Goal: Task Accomplishment & Management: Complete application form

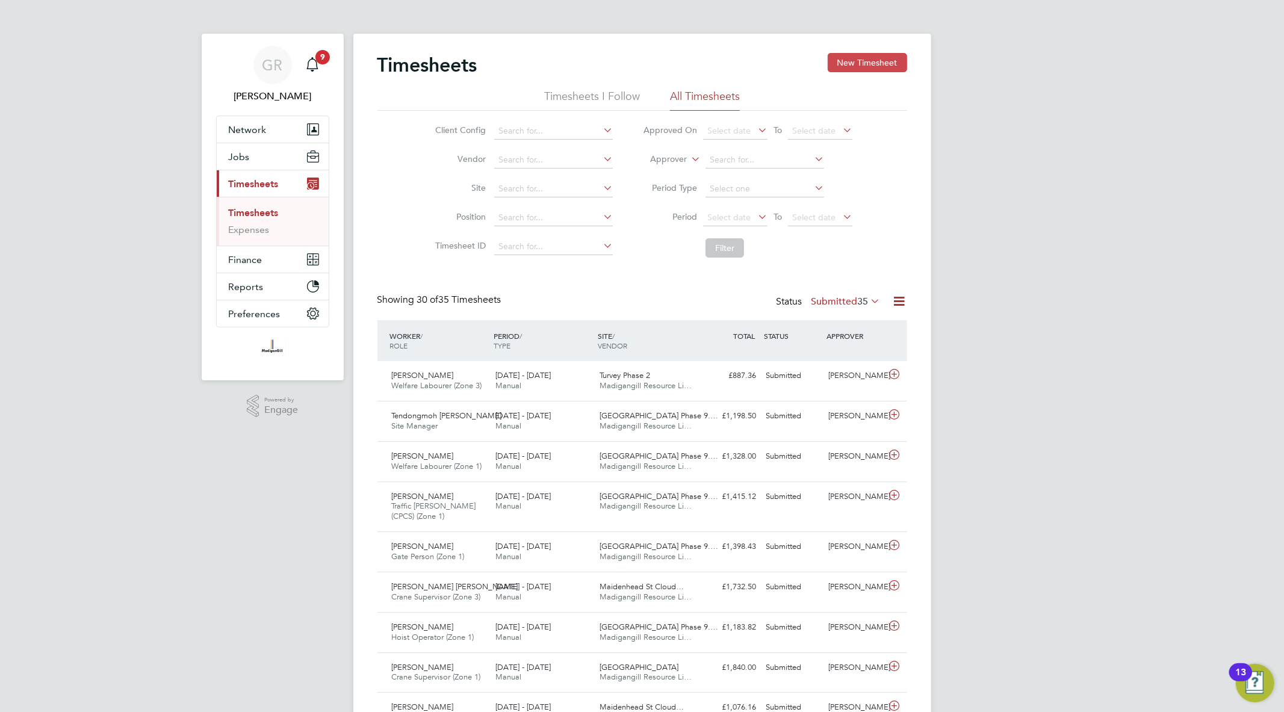
click at [853, 61] on button "New Timesheet" at bounding box center [867, 62] width 79 height 19
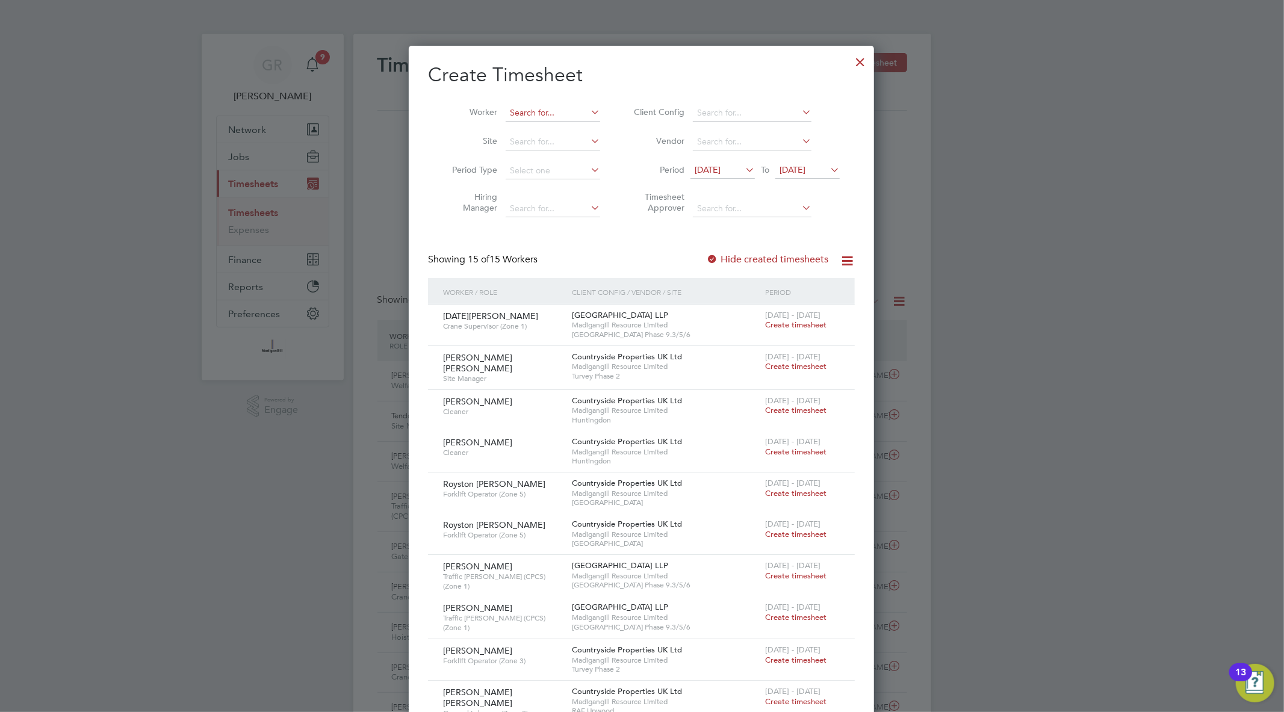
click at [528, 112] on input at bounding box center [553, 113] width 94 height 17
paste input "Ugochukwu"
click at [569, 145] on li "Ugochukwu Ifeakandu Lebeonu" at bounding box center [570, 146] width 131 height 16
type input "Ugochukwu Ifeakandu Lebeonu"
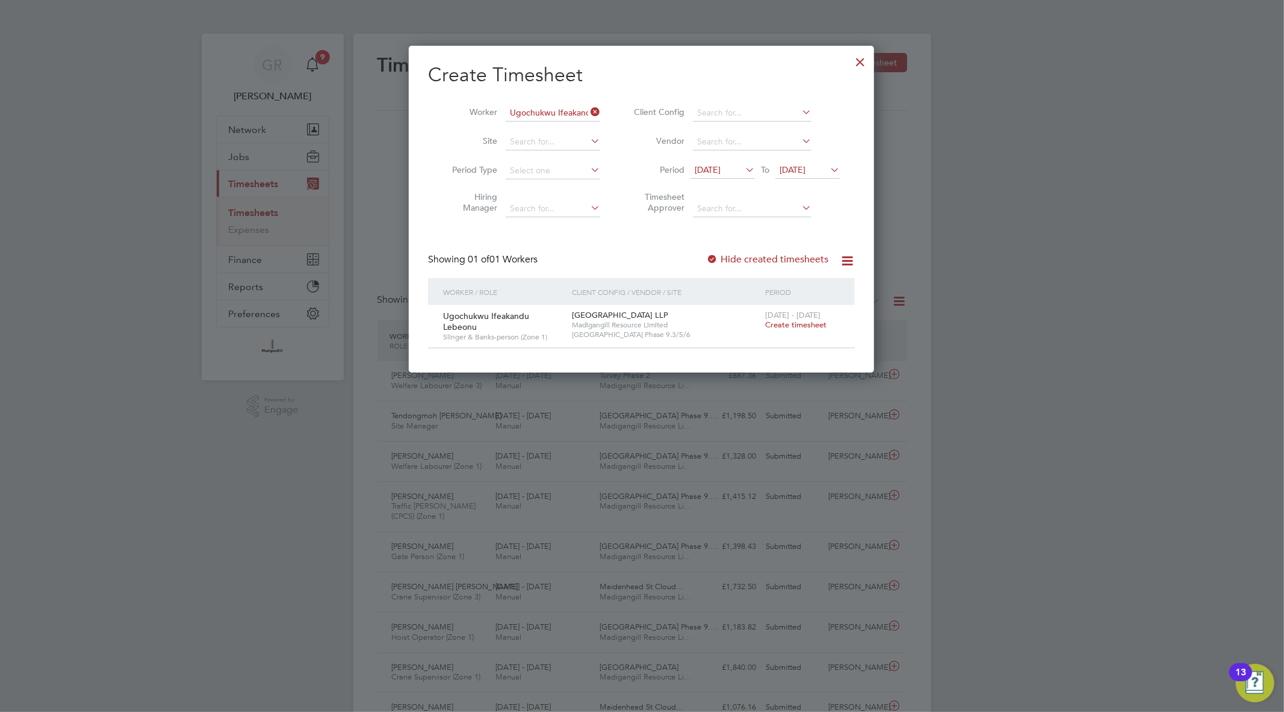
click at [813, 329] on span "Create timesheet" at bounding box center [795, 325] width 61 height 10
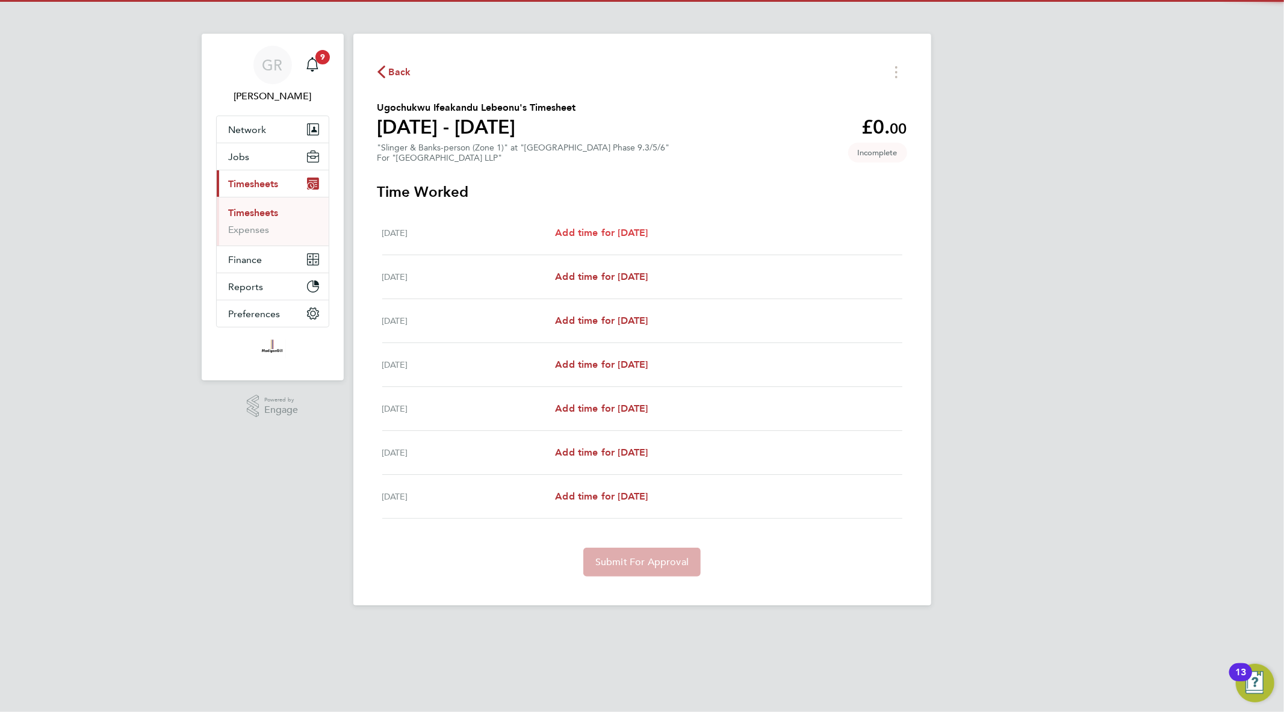
click at [592, 219] on div "[DATE] Add time for [DATE] Add time for [DATE]" at bounding box center [642, 233] width 520 height 44
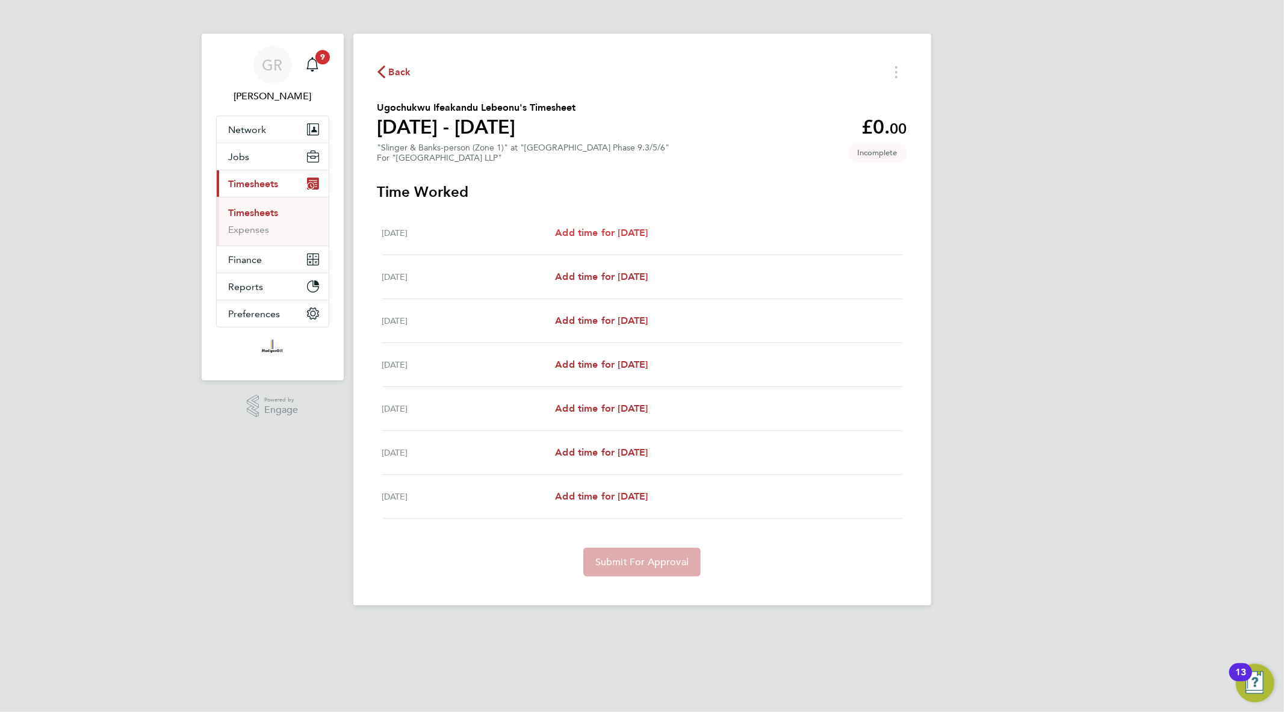
click at [603, 232] on span "Add time for [DATE]" at bounding box center [601, 232] width 93 height 11
select select "45"
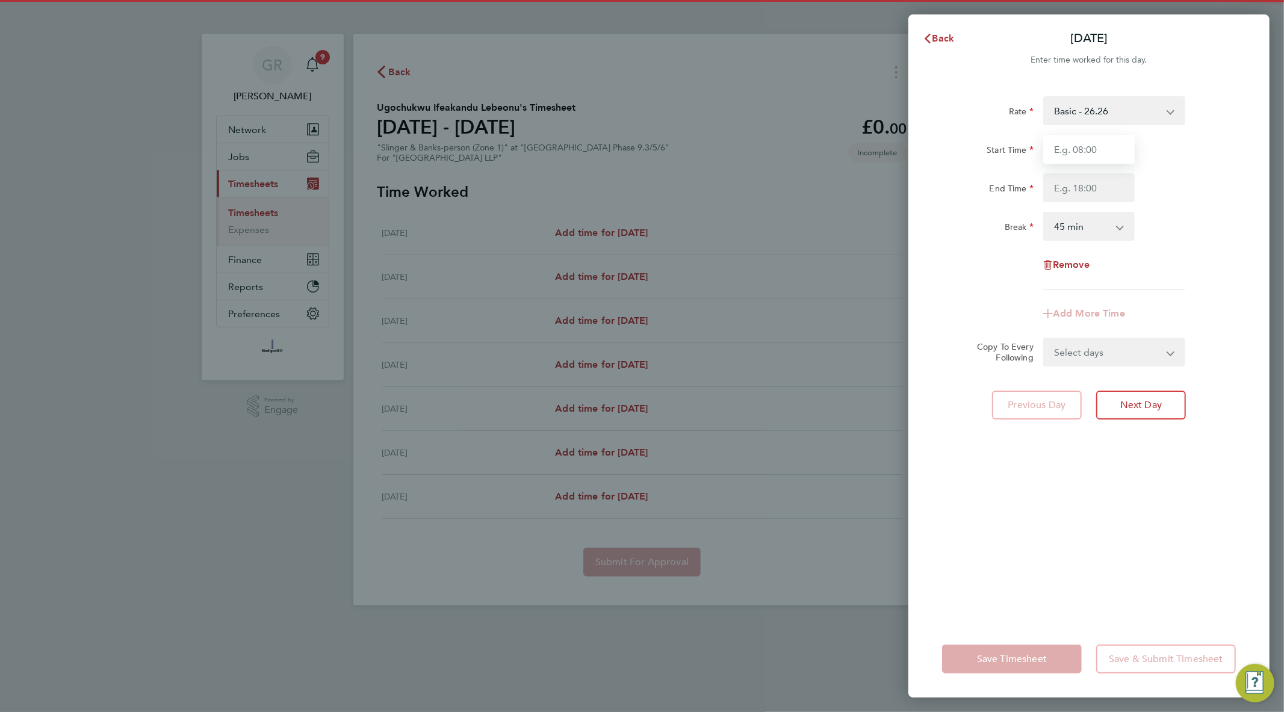
click at [1070, 138] on input "Start Time" at bounding box center [1088, 149] width 91 height 29
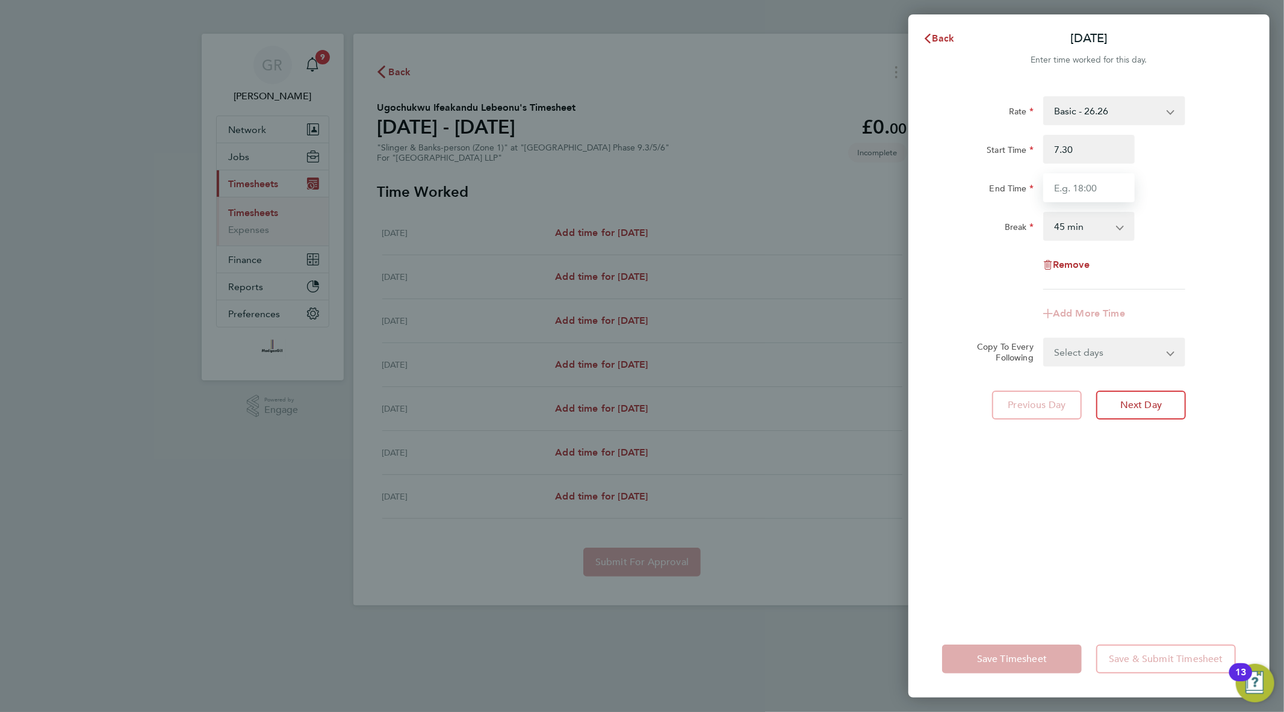
type input "07:30"
type input "18:00"
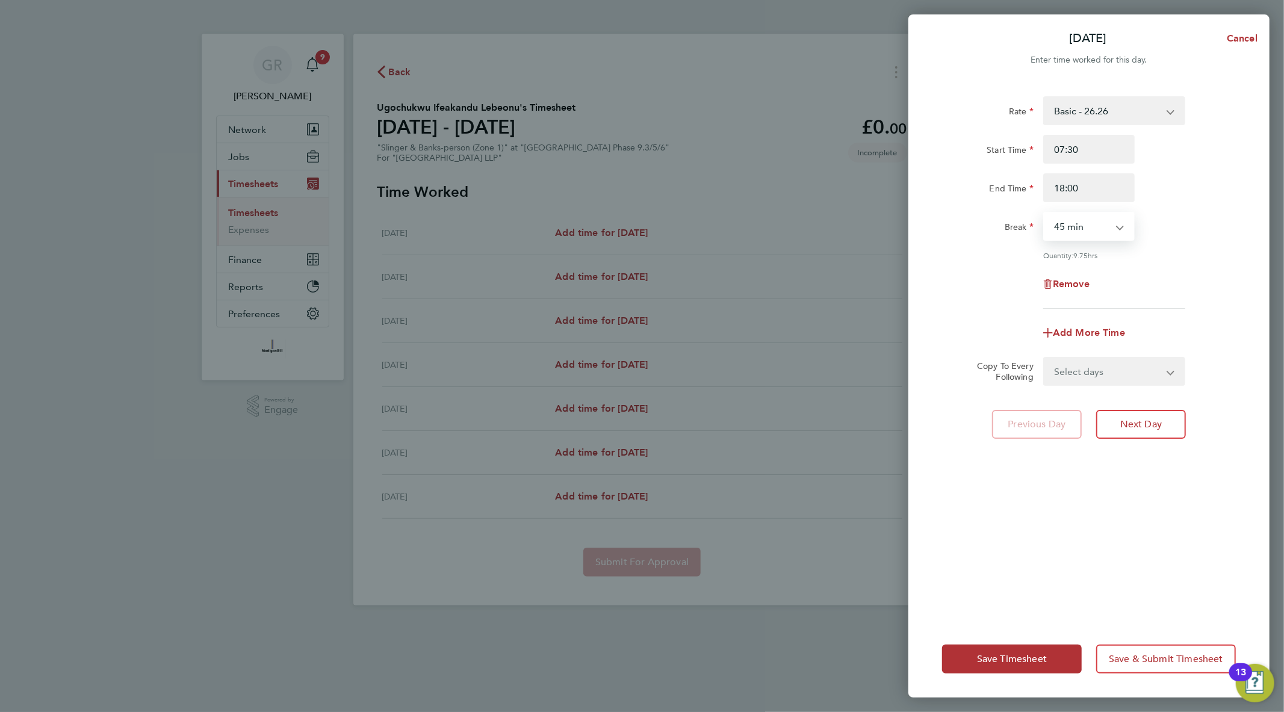
click at [1088, 226] on select "0 min 15 min 30 min 45 min 60 min 75 min 90 min" at bounding box center [1081, 226] width 75 height 26
select select "30"
click at [1044, 213] on select "0 min 15 min 30 min 45 min 60 min 75 min 90 min" at bounding box center [1081, 226] width 75 height 26
drag, startPoint x: 1207, startPoint y: 309, endPoint x: 1174, endPoint y: 338, distance: 43.9
click at [1208, 309] on app-timesheet-line-form-group "Rate Basic - 26.26 Start Time 07:30 End Time 18:00 Break 0 min 15 min 30 min 45…" at bounding box center [1089, 221] width 294 height 251
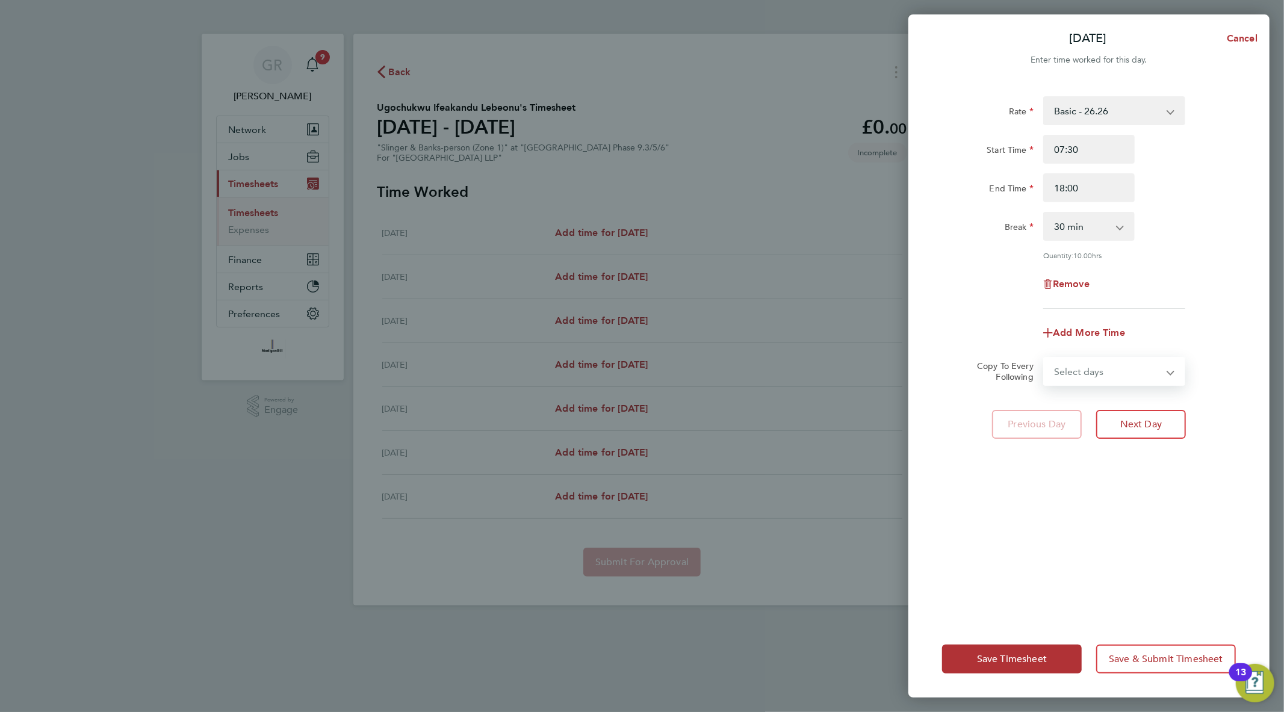
click at [1124, 358] on select "Select days Day Weekday (Mon-Fri) Weekend (Sat-Sun) [DATE] [DATE] [DATE] [DATE]…" at bounding box center [1107, 371] width 126 height 26
select select "WEEKDAY"
click at [1044, 358] on select "Select days Day Weekday (Mon-Fri) Weekend (Sat-Sun) [DATE] [DATE] [DATE] [DATE]…" at bounding box center [1107, 371] width 126 height 26
select select "[DATE]"
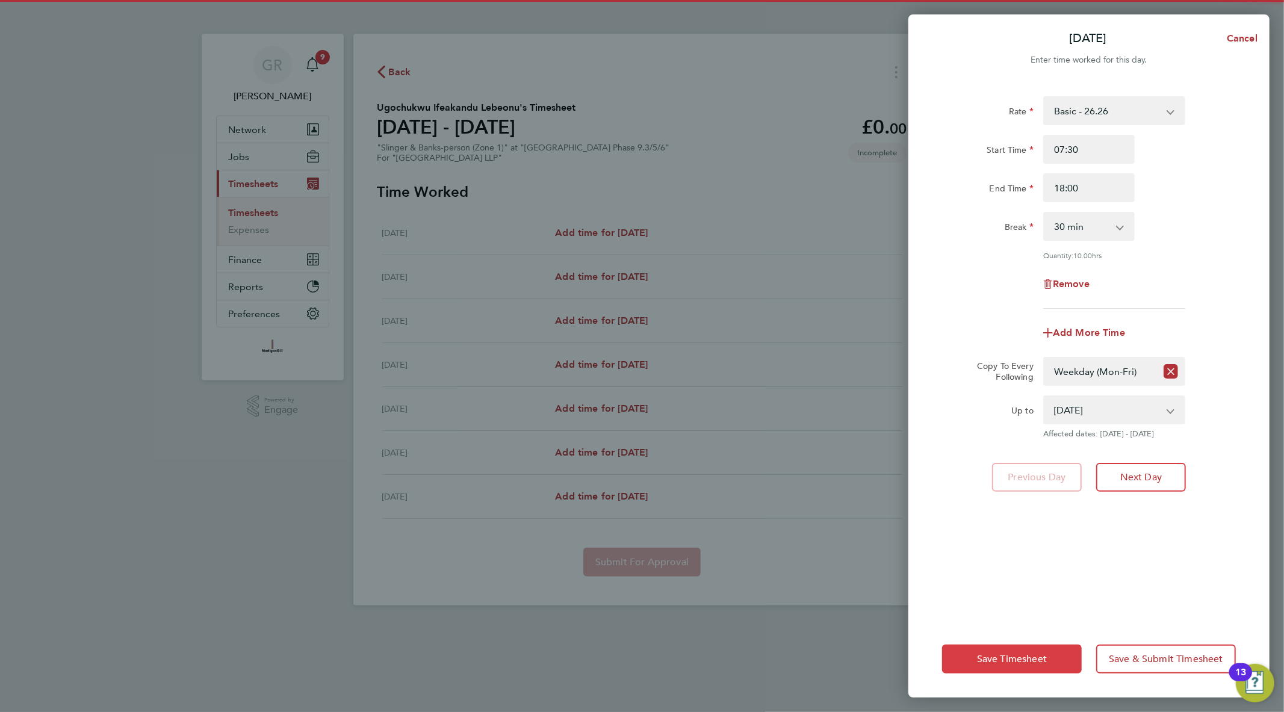
click at [1008, 659] on span "Save Timesheet" at bounding box center [1012, 659] width 70 height 12
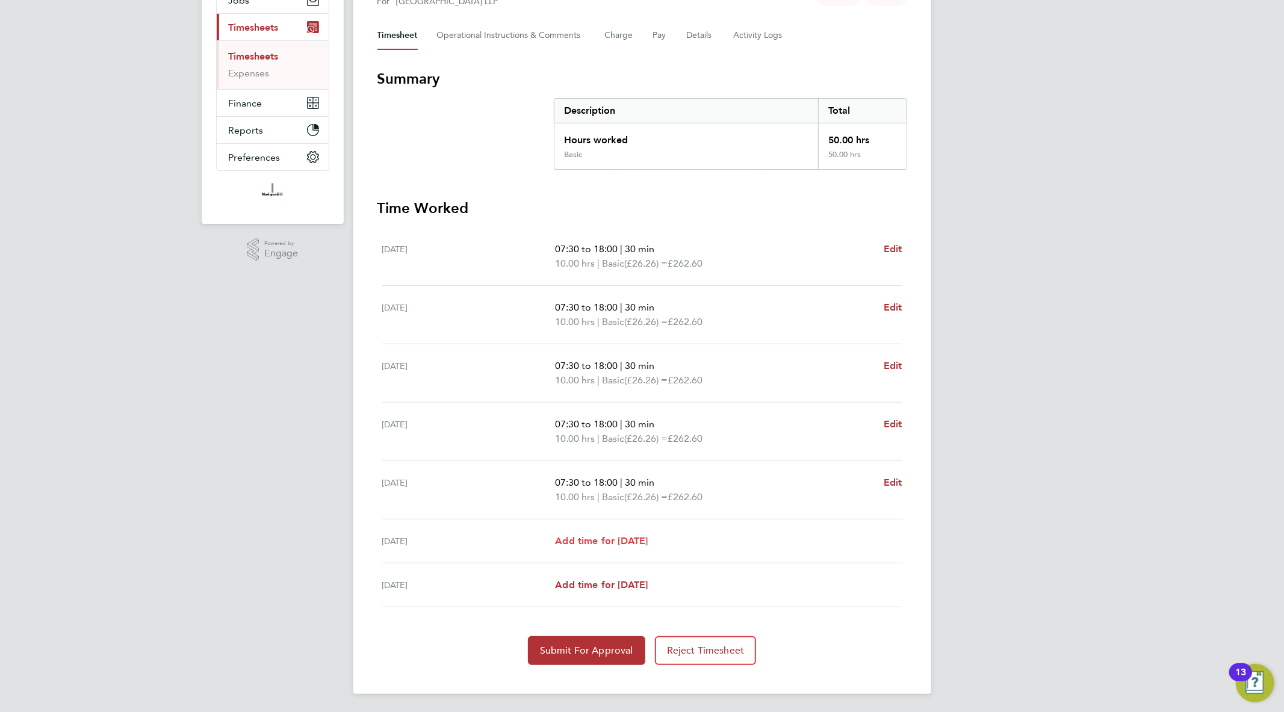
click at [628, 539] on span "Add time for [DATE]" at bounding box center [601, 540] width 93 height 11
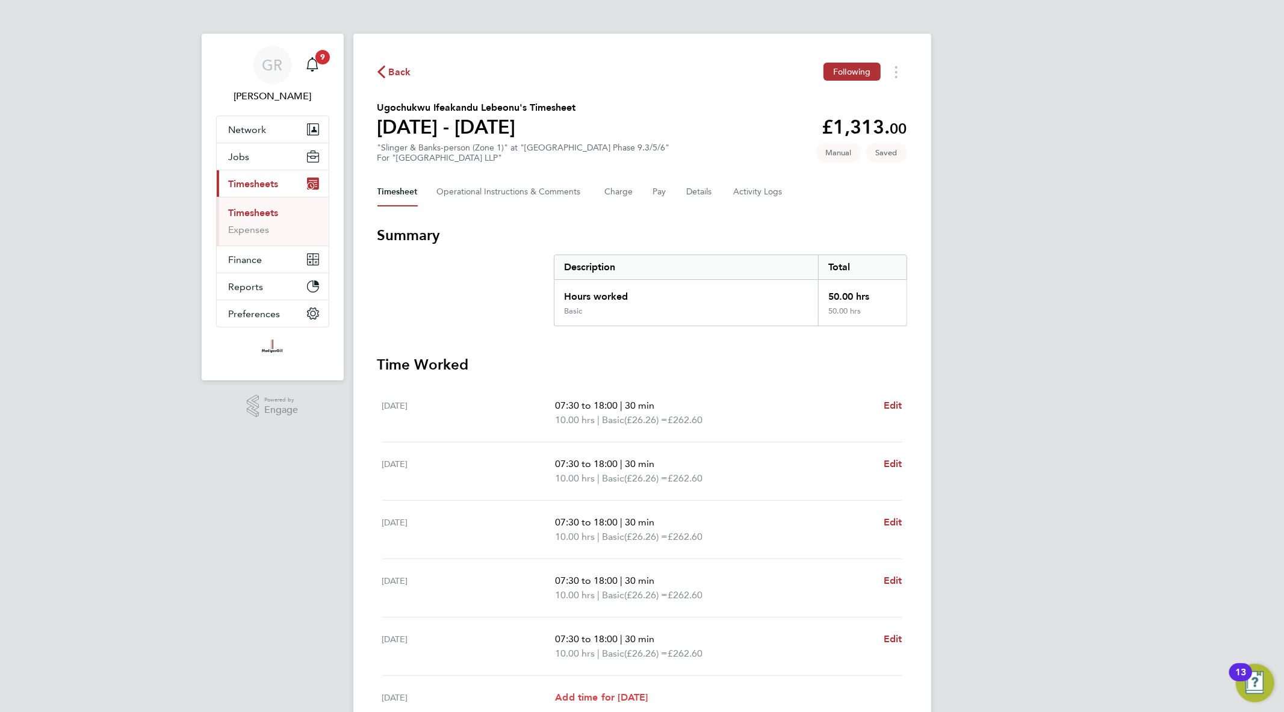
select select "45"
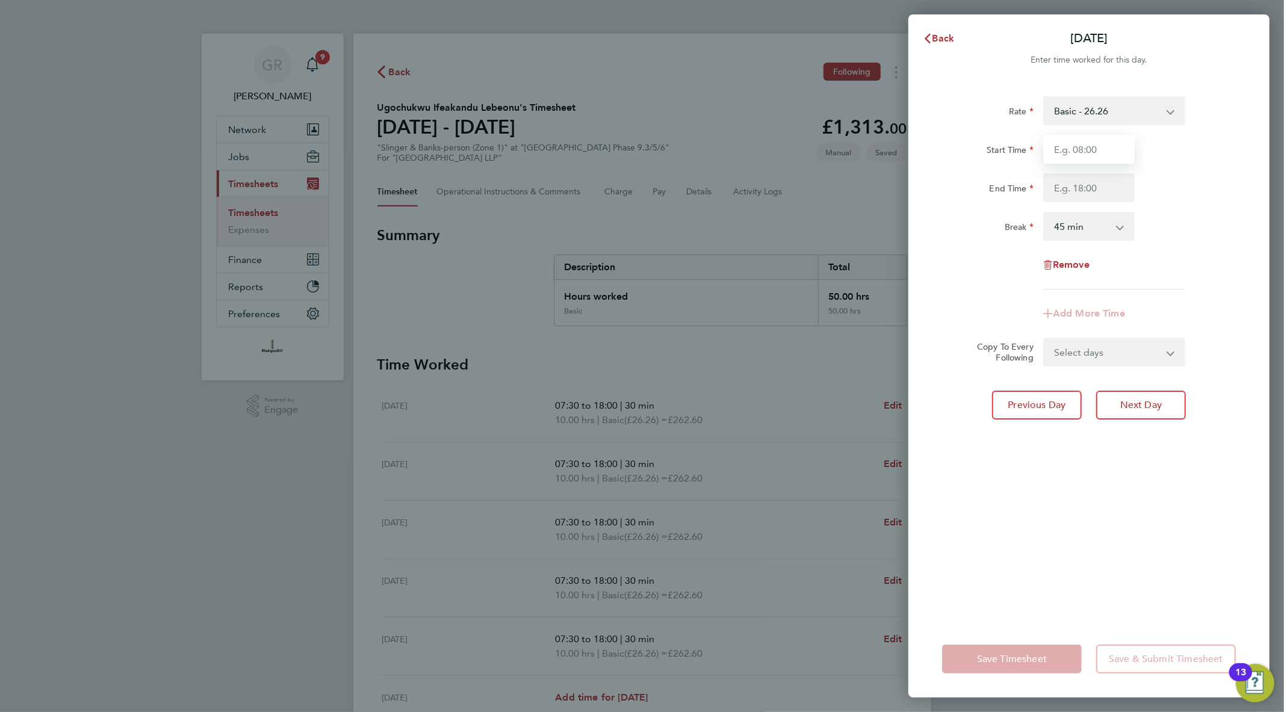
click at [1082, 147] on input "Start Time" at bounding box center [1088, 149] width 91 height 29
type input "07:30"
type input "15:00"
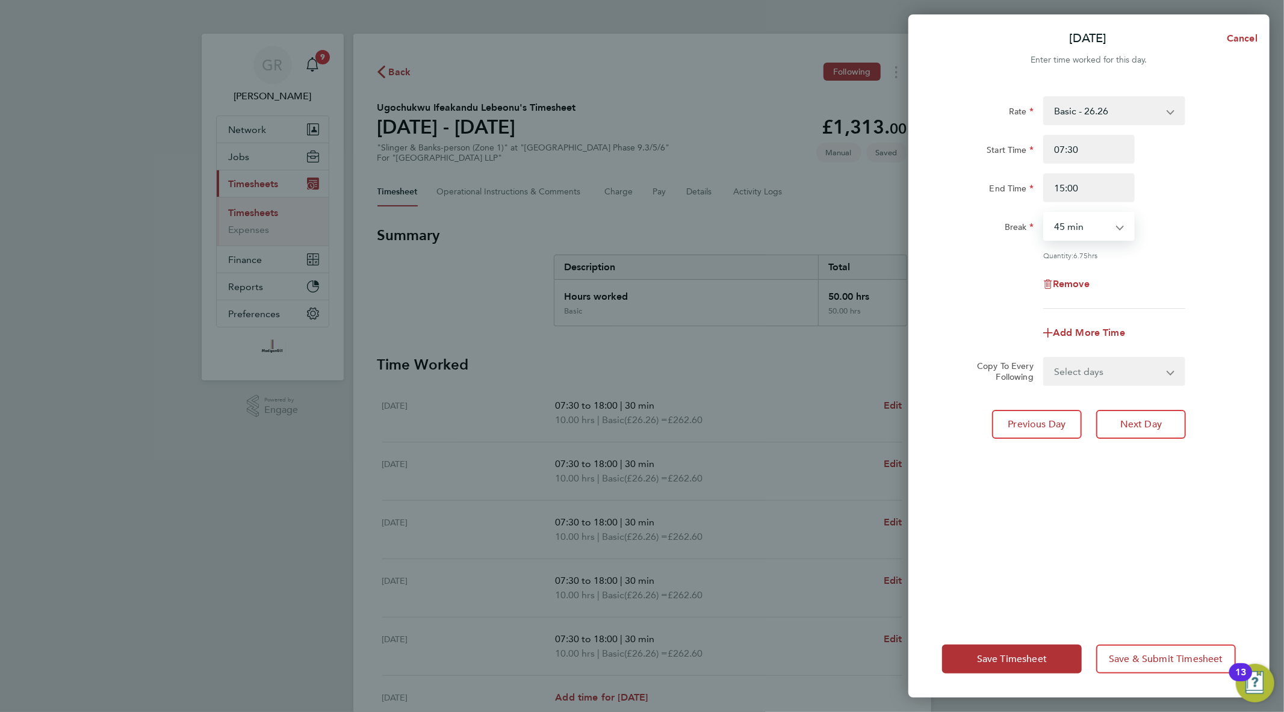
click at [1108, 215] on select "0 min 15 min 30 min 45 min 60 min 75 min 90 min" at bounding box center [1081, 226] width 75 height 26
select select "30"
click at [1044, 213] on select "0 min 15 min 30 min 45 min 60 min 75 min 90 min" at bounding box center [1081, 226] width 75 height 26
click at [1104, 185] on input "15:00" at bounding box center [1088, 187] width 91 height 29
type input "15:30"
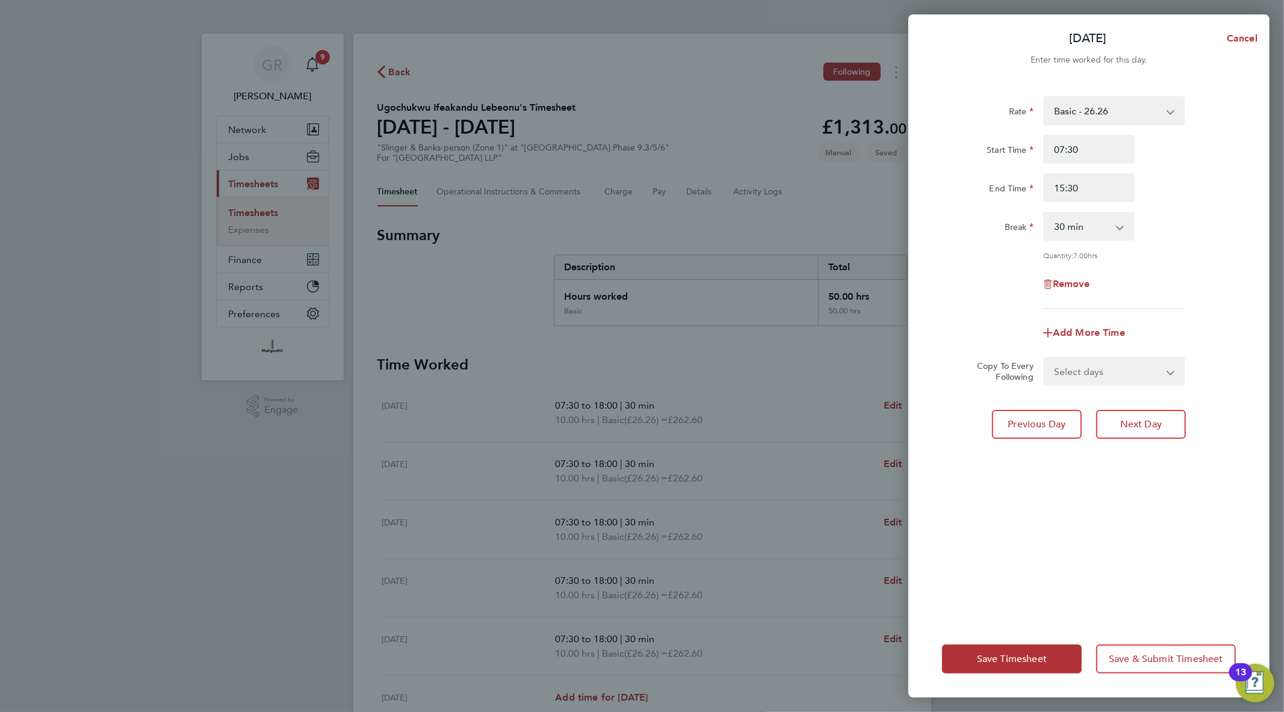
click at [1236, 267] on div "Rate Basic - 26.26 Start Time 07:30 End Time 15:30 Break 0 min 15 min 30 min 45…" at bounding box center [1089, 202] width 294 height 212
click at [1085, 370] on select "Select days [DATE]" at bounding box center [1107, 371] width 126 height 26
click at [1206, 303] on div "Rate Basic - 26.26 Start Time 07:30 End Time 15:30 Break 0 min 15 min 30 min 45…" at bounding box center [1089, 202] width 294 height 212
click at [1017, 659] on span "Save Timesheet" at bounding box center [1012, 659] width 70 height 12
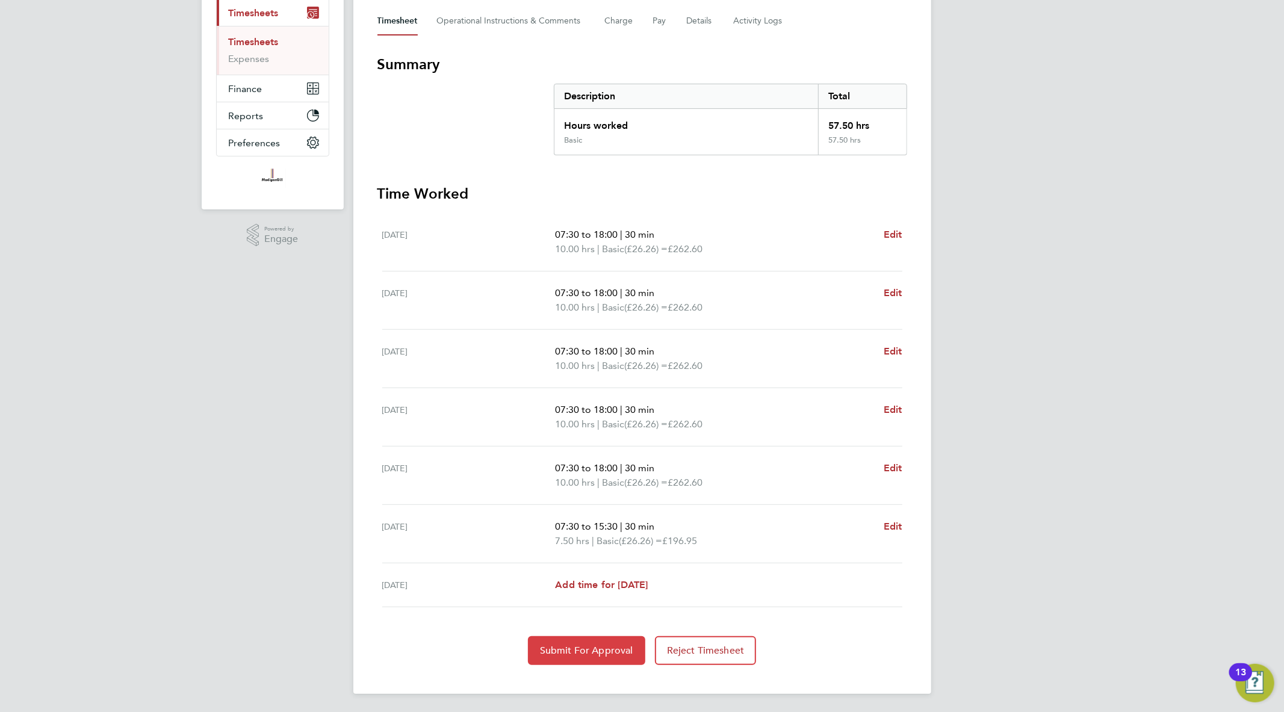
click at [570, 648] on span "Submit For Approval" at bounding box center [586, 651] width 93 height 12
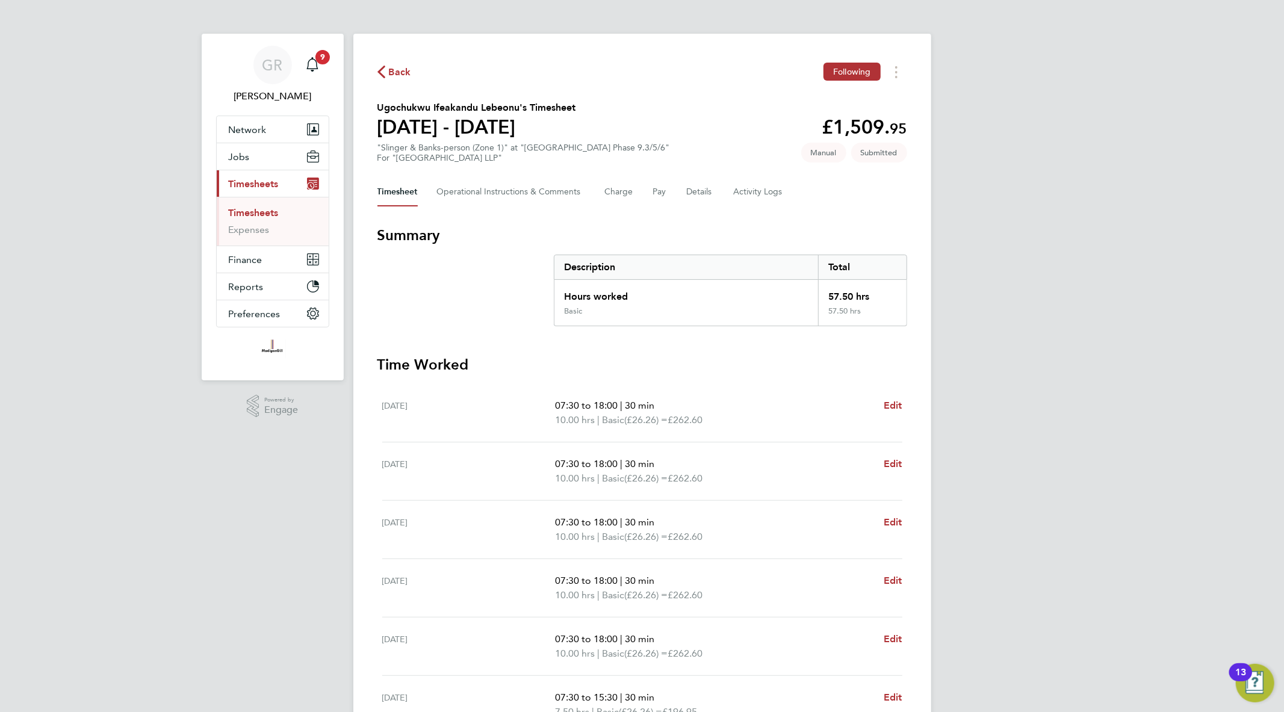
click at [381, 70] on icon "button" at bounding box center [381, 72] width 8 height 13
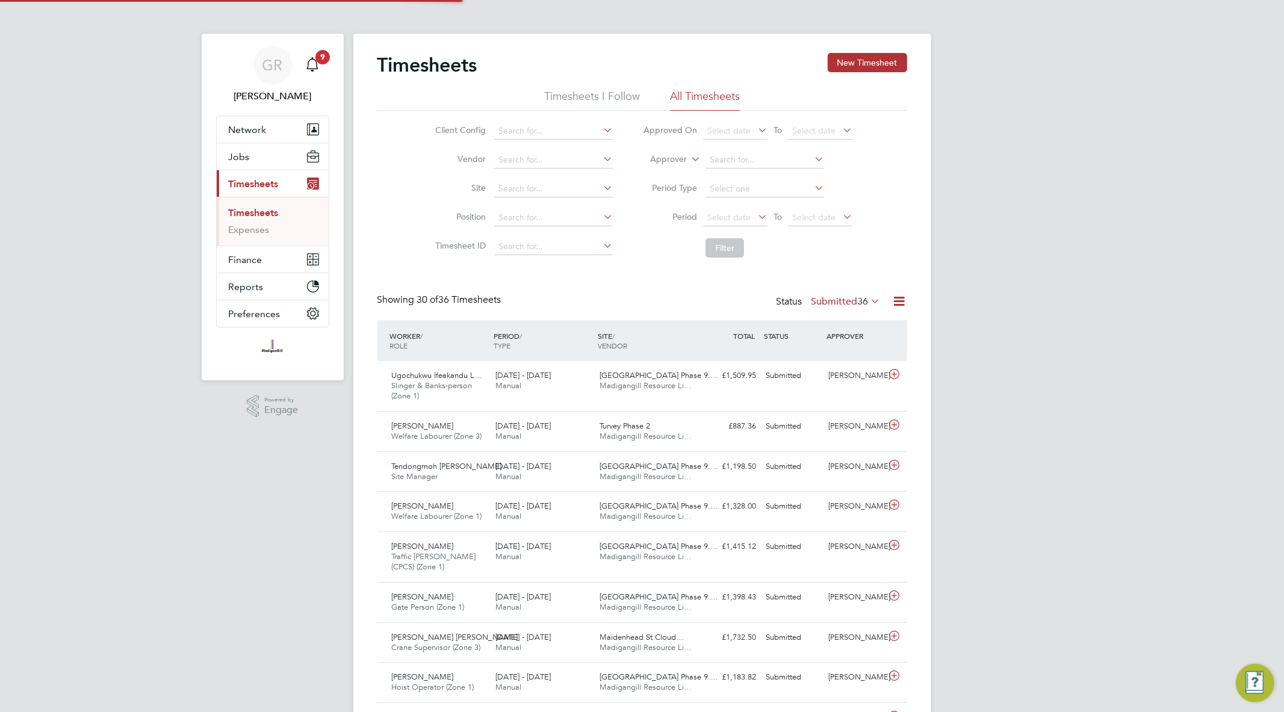
scroll to position [30, 105]
click at [878, 64] on button "New Timesheet" at bounding box center [867, 62] width 79 height 19
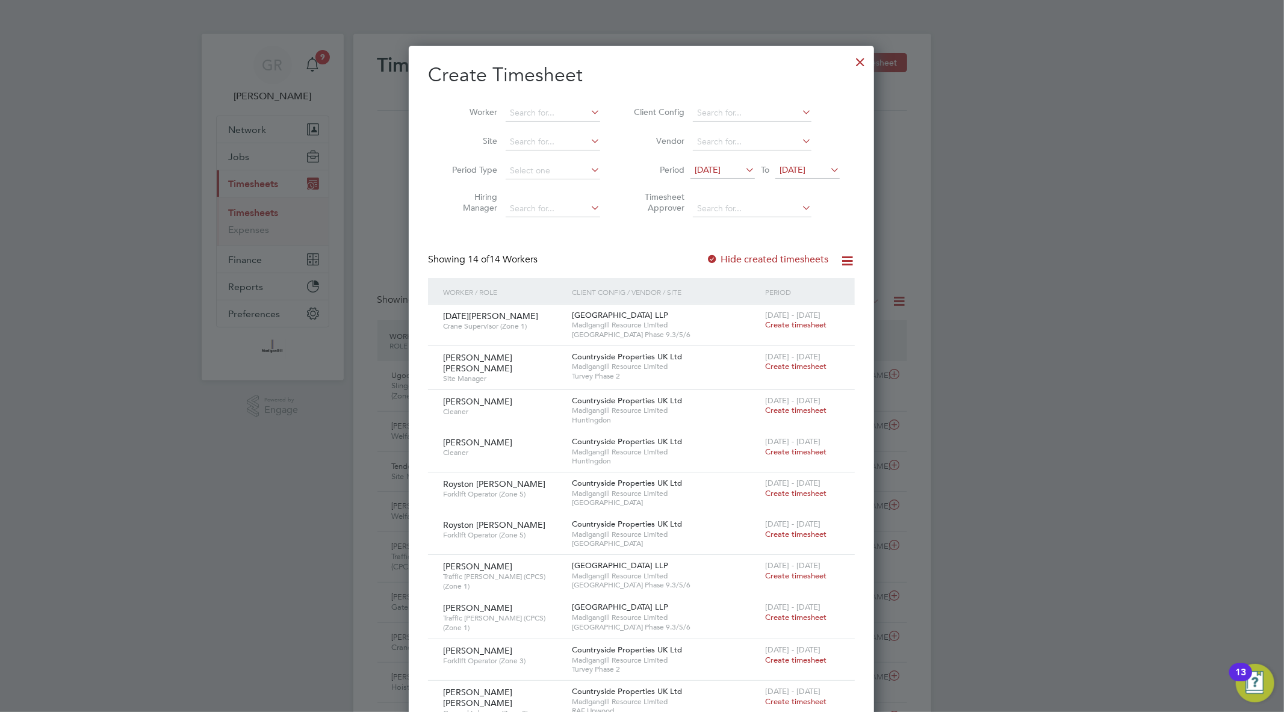
click at [534, 101] on li "Worker" at bounding box center [521, 113] width 187 height 29
click at [543, 116] on input at bounding box center [553, 113] width 94 height 17
click at [575, 158] on li "[PERSON_NAME]" at bounding box center [579, 162] width 149 height 16
type input "[PERSON_NAME]"
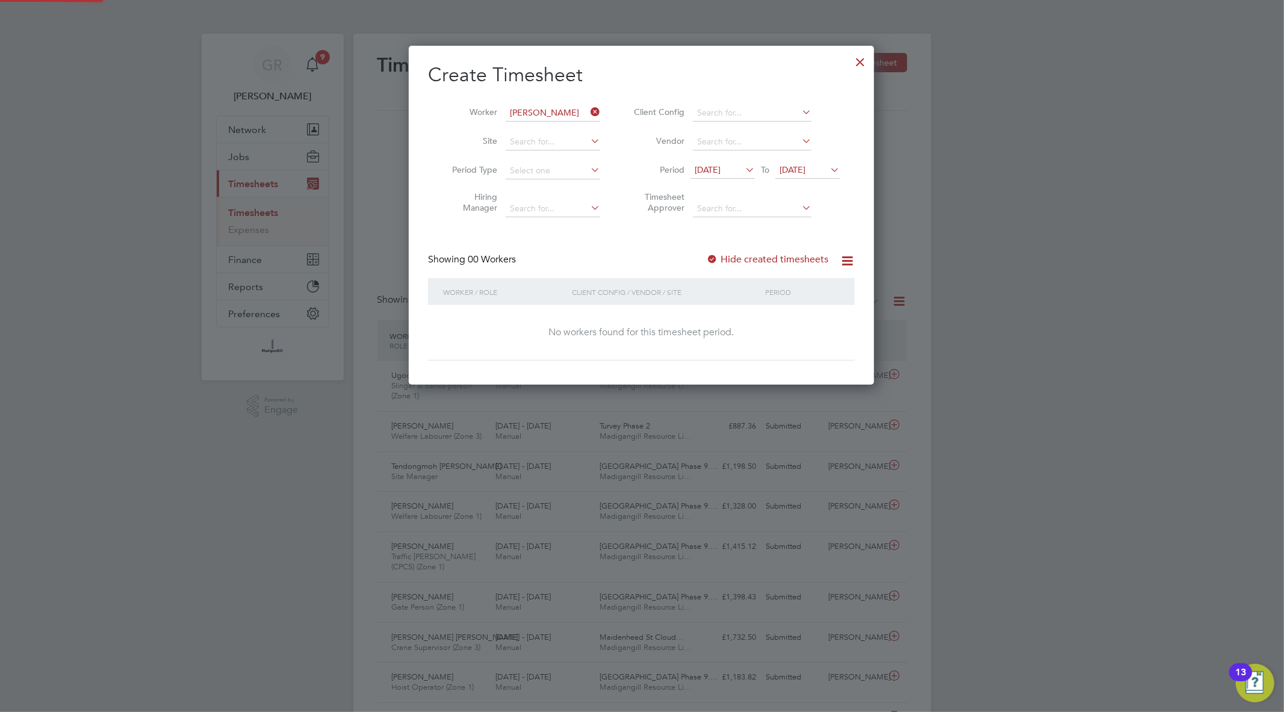
click at [743, 256] on label "Hide created timesheets" at bounding box center [767, 259] width 122 height 12
click at [803, 178] on span "[DATE]" at bounding box center [807, 171] width 64 height 16
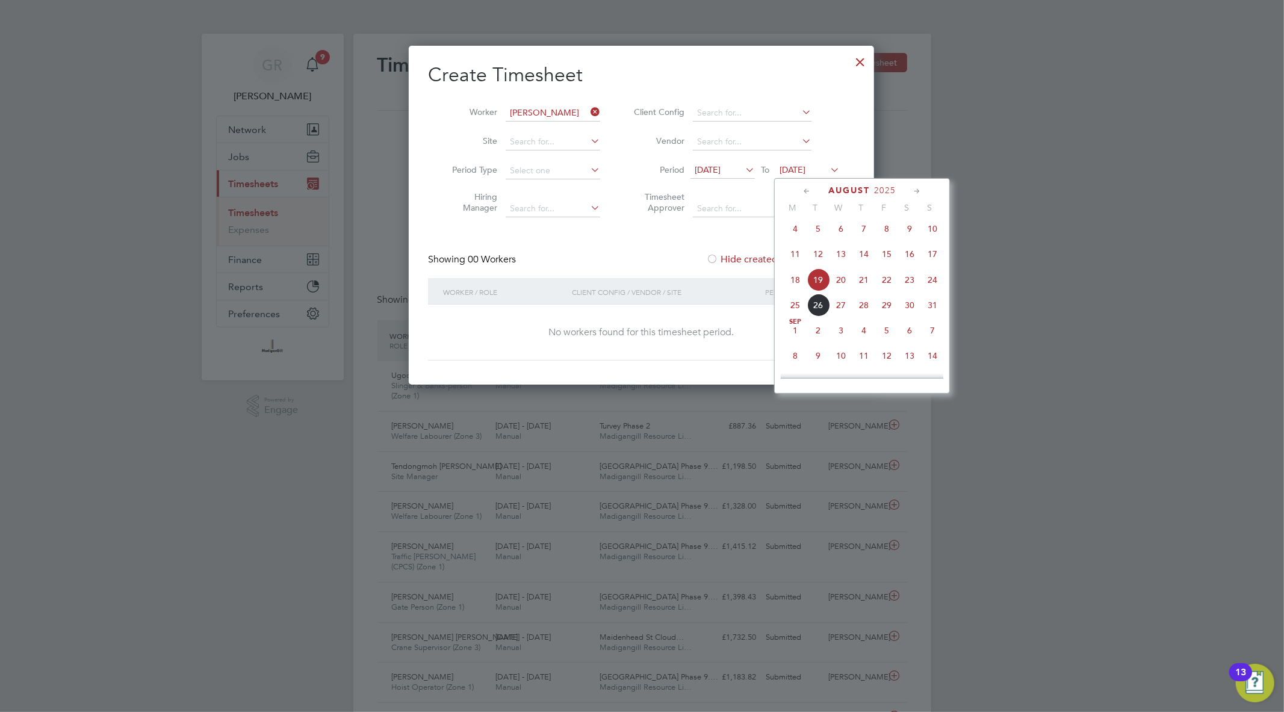
click at [936, 315] on span "31" at bounding box center [932, 305] width 23 height 23
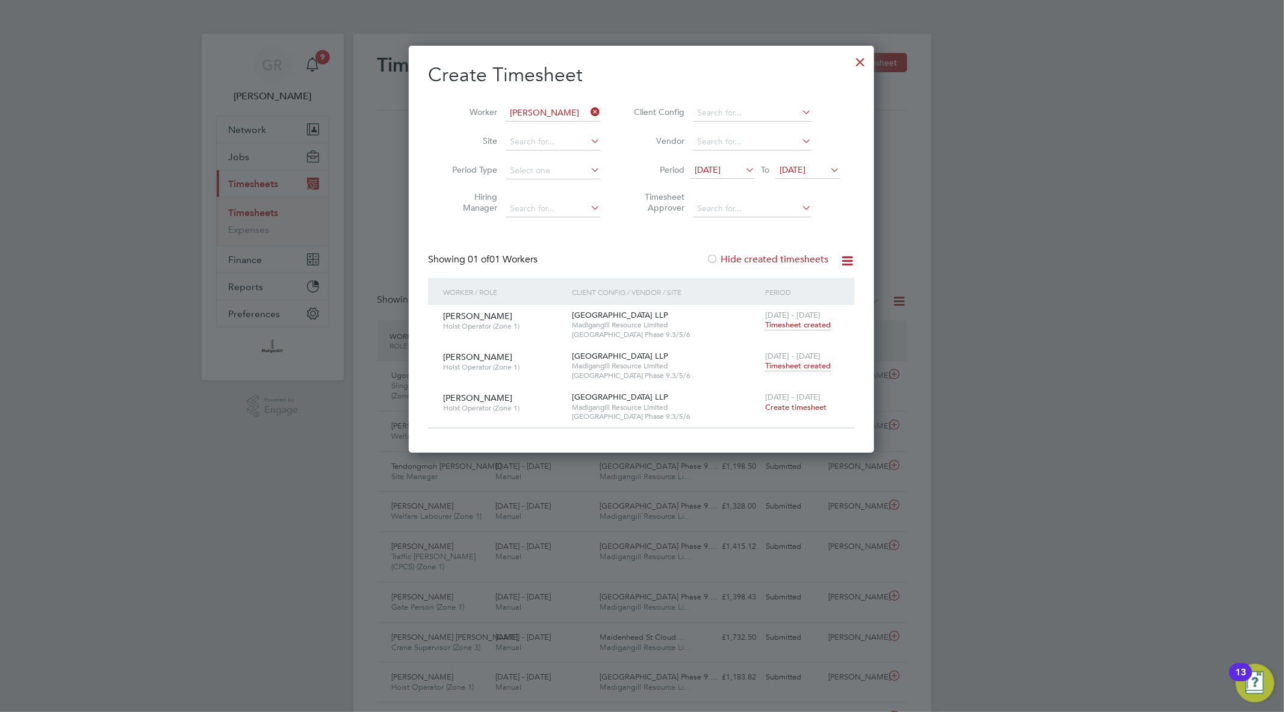
click at [805, 366] on span "Timesheet created" at bounding box center [798, 366] width 66 height 11
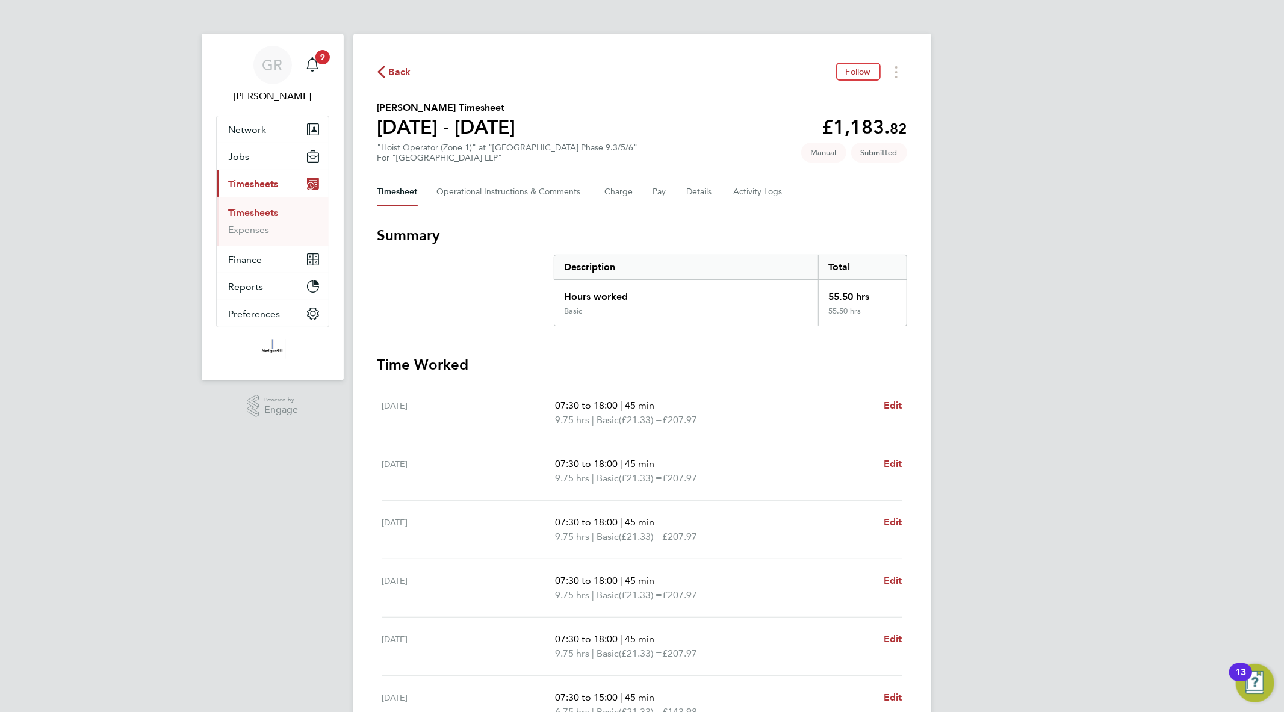
drag, startPoint x: 878, startPoint y: 305, endPoint x: 795, endPoint y: 275, distance: 87.6
click at [795, 275] on div "Description Total Hours worked 55.50 hrs Basic 55.50 hrs" at bounding box center [730, 291] width 353 height 72
click at [795, 275] on div "Description" at bounding box center [686, 267] width 264 height 24
click at [693, 189] on button "Details" at bounding box center [701, 192] width 28 height 29
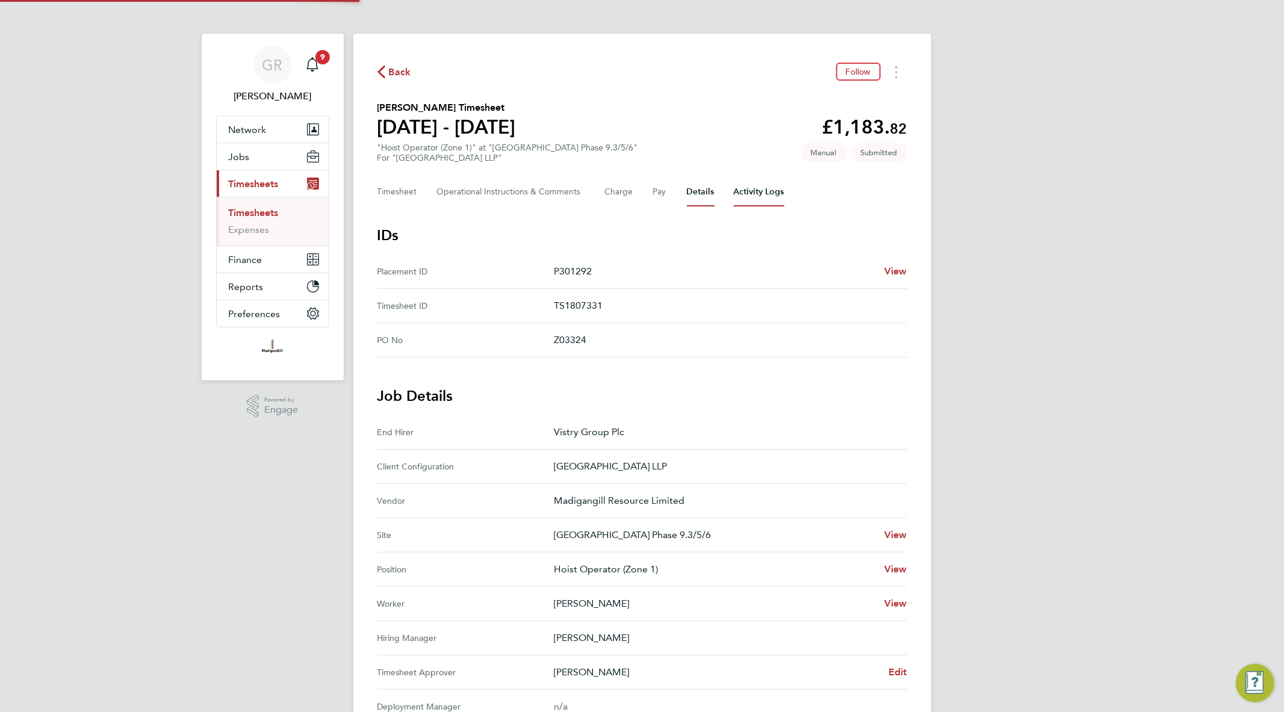
click at [748, 190] on Logs-tab "Activity Logs" at bounding box center [759, 192] width 51 height 29
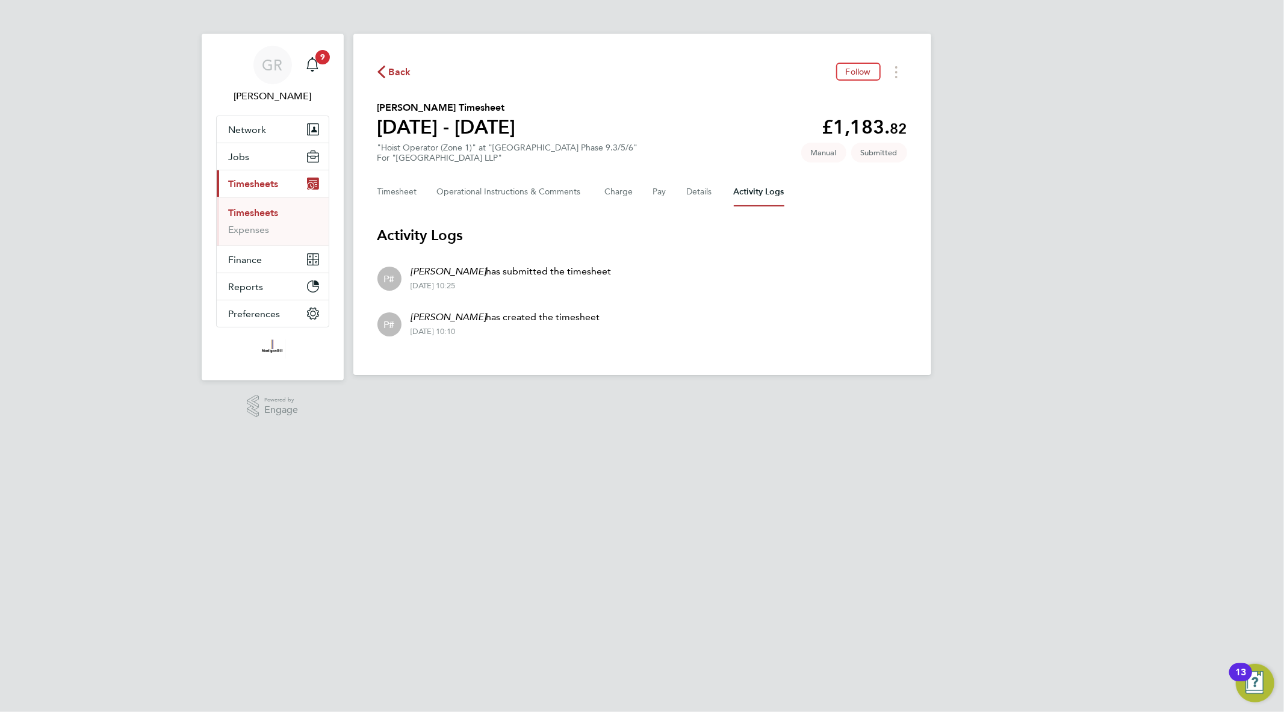
click at [265, 214] on link "Timesheets" at bounding box center [254, 212] width 50 height 11
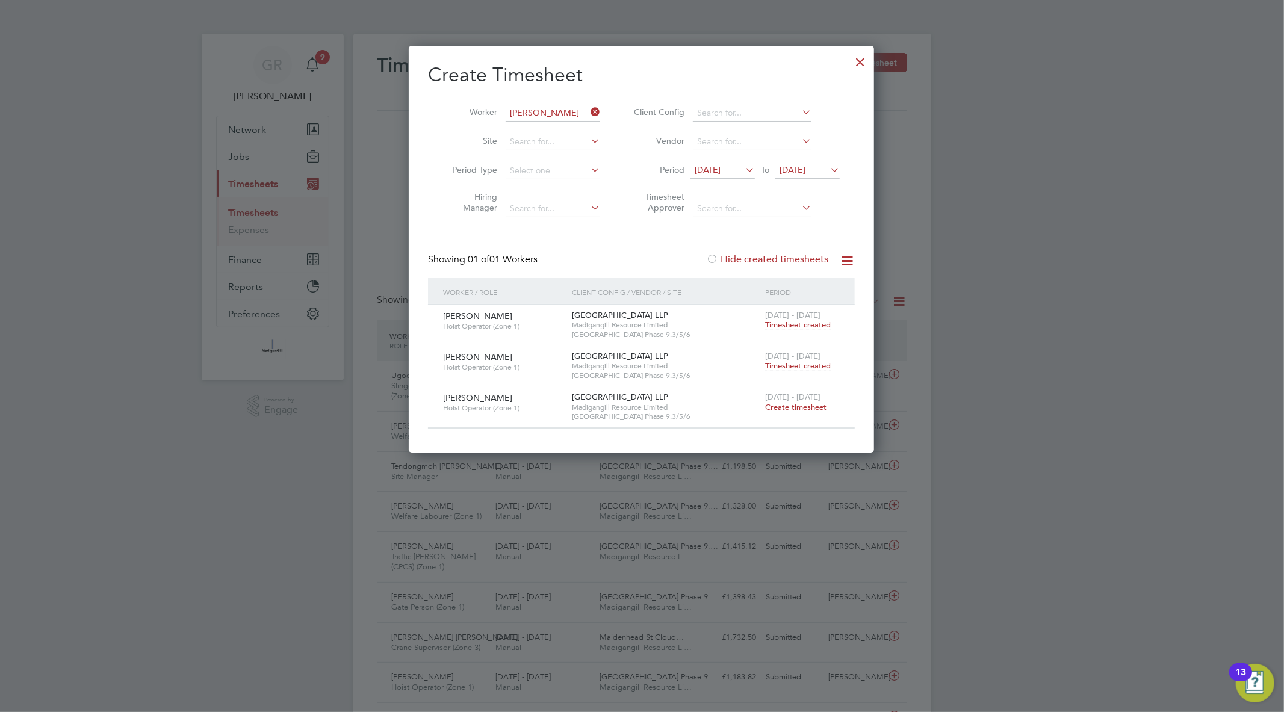
click at [588, 111] on icon at bounding box center [588, 112] width 0 height 17
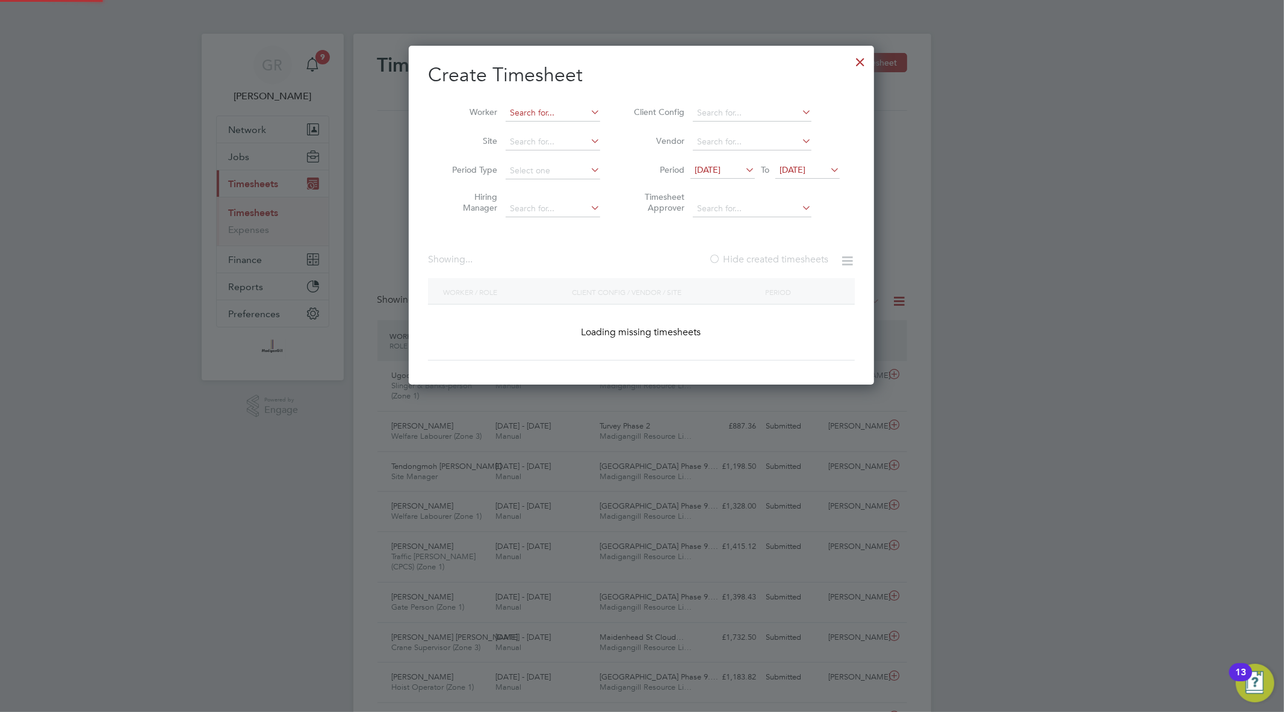
click at [525, 104] on li "Worker" at bounding box center [521, 113] width 187 height 29
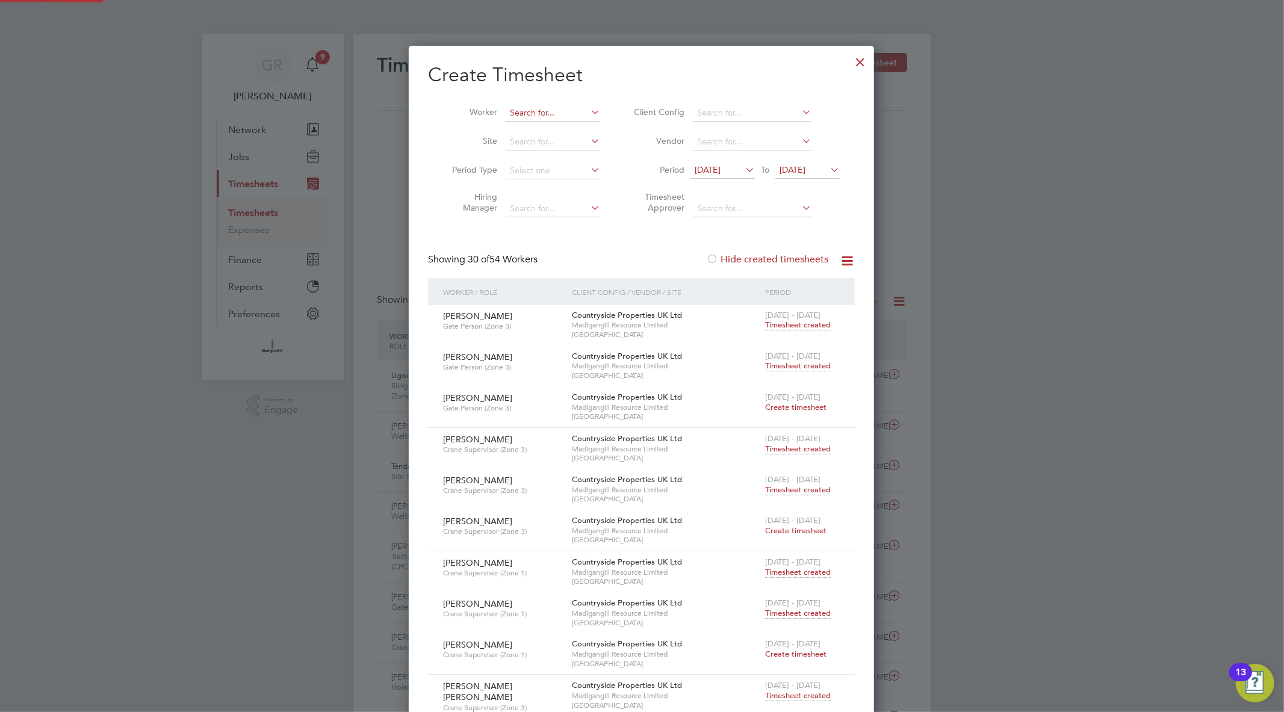
click at [527, 110] on input at bounding box center [553, 113] width 94 height 17
paste input "[PERSON_NAME]"
click at [528, 123] on li "[PERSON_NAME]" at bounding box center [579, 130] width 149 height 16
type input "[PERSON_NAME]"
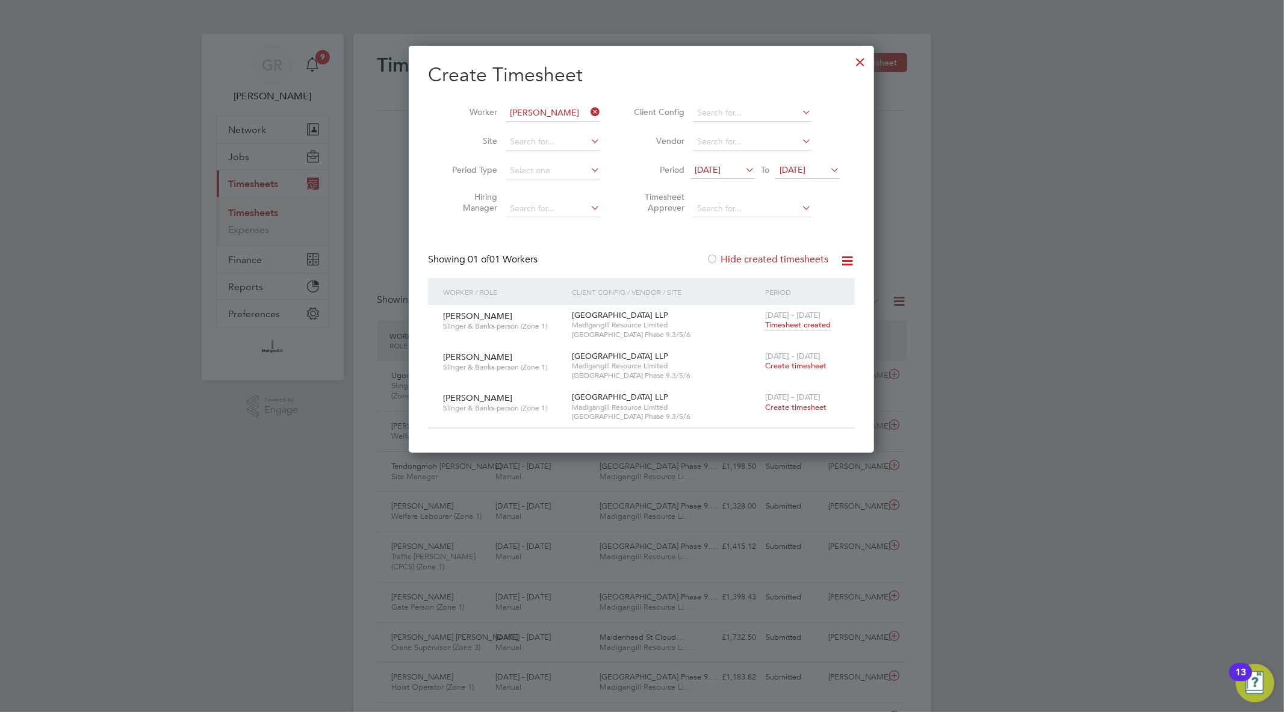
click at [804, 369] on span "Create timesheet" at bounding box center [795, 366] width 61 height 10
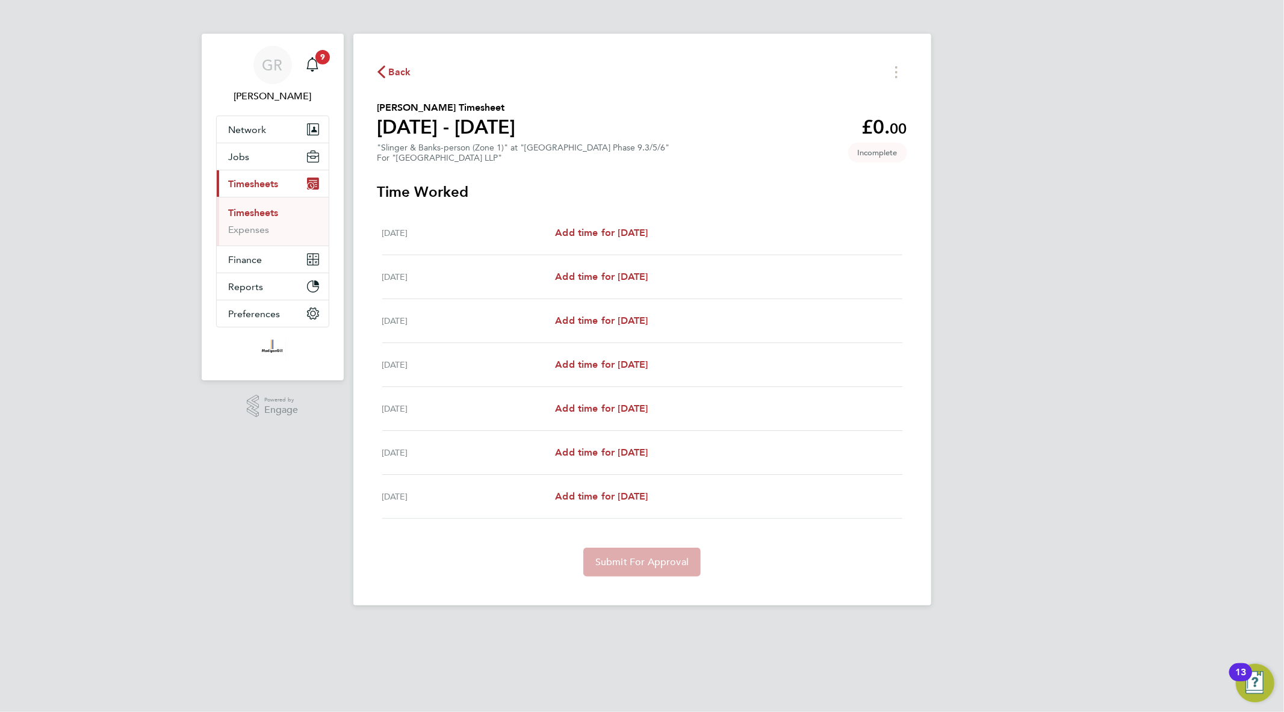
click at [634, 223] on div "[DATE] Add time for [DATE] Add time for [DATE]" at bounding box center [642, 233] width 520 height 44
click at [634, 231] on span "Add time for [DATE]" at bounding box center [601, 232] width 93 height 11
select select "45"
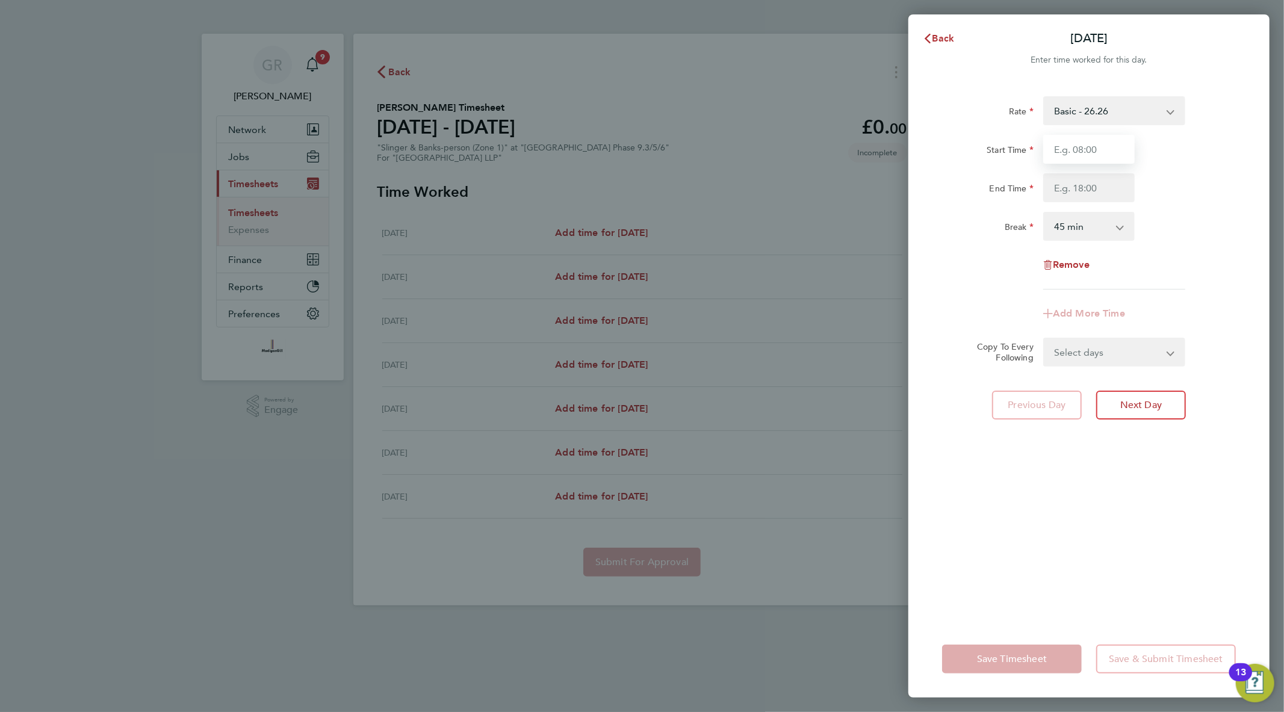
click at [1110, 154] on input "Start Time" at bounding box center [1088, 149] width 91 height 29
type input "07:30"
type input "18:00"
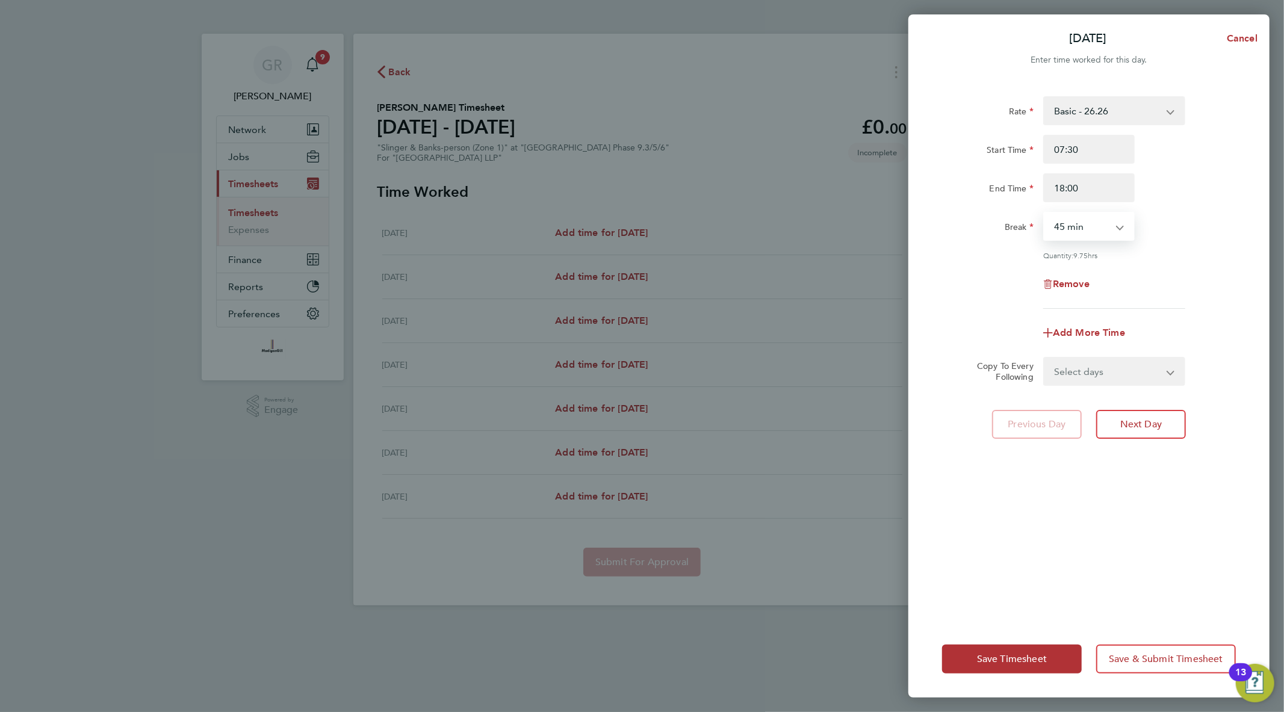
click at [1079, 232] on select "0 min 15 min 30 min 45 min 60 min 75 min 90 min" at bounding box center [1081, 226] width 75 height 26
select select "30"
click at [1044, 213] on select "0 min 15 min 30 min 45 min 60 min 75 min 90 min" at bounding box center [1081, 226] width 75 height 26
drag, startPoint x: 1078, startPoint y: 370, endPoint x: 1079, endPoint y: 381, distance: 10.9
click at [1079, 370] on select "Select days Day Weekday (Mon-Fri) Weekend (Sat-Sun) [DATE] [DATE] [DATE] [DATE]…" at bounding box center [1107, 371] width 126 height 26
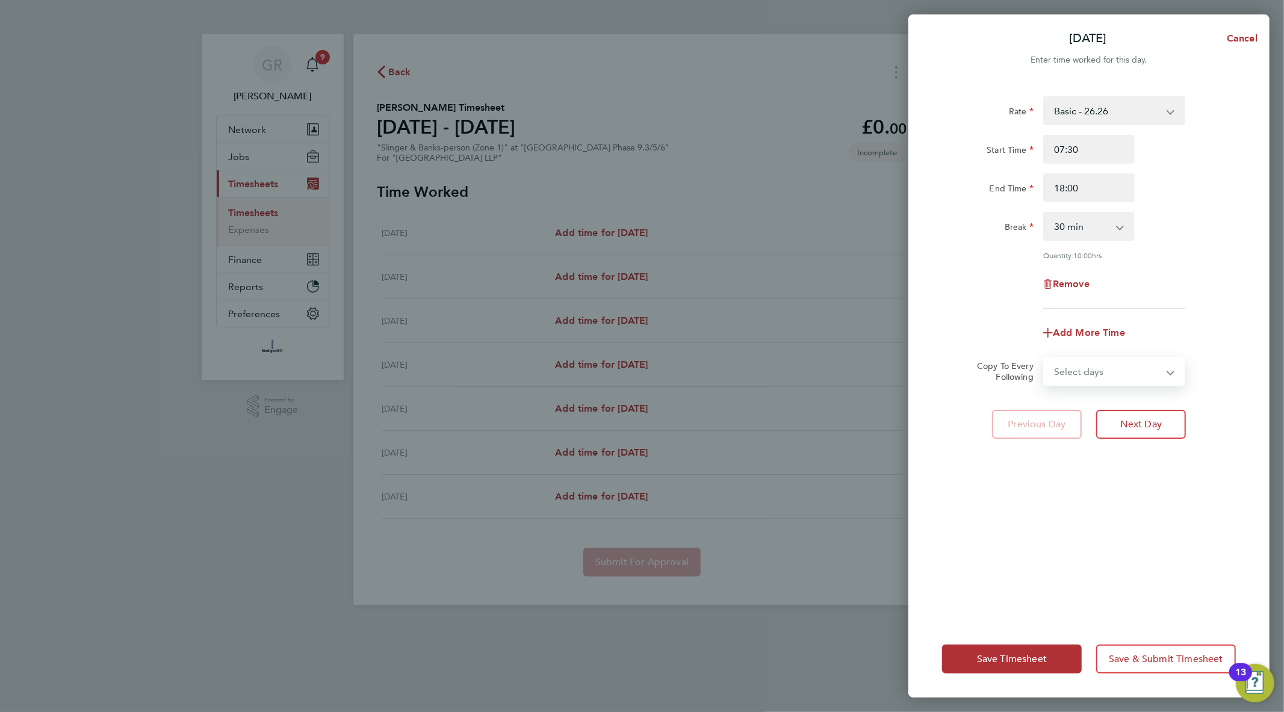
select select "WEEKDAY"
click at [1044, 358] on select "Select days Day Weekday (Mon-Fri) Weekend (Sat-Sun) [DATE] [DATE] [DATE] [DATE]…" at bounding box center [1107, 371] width 126 height 26
select select "[DATE]"
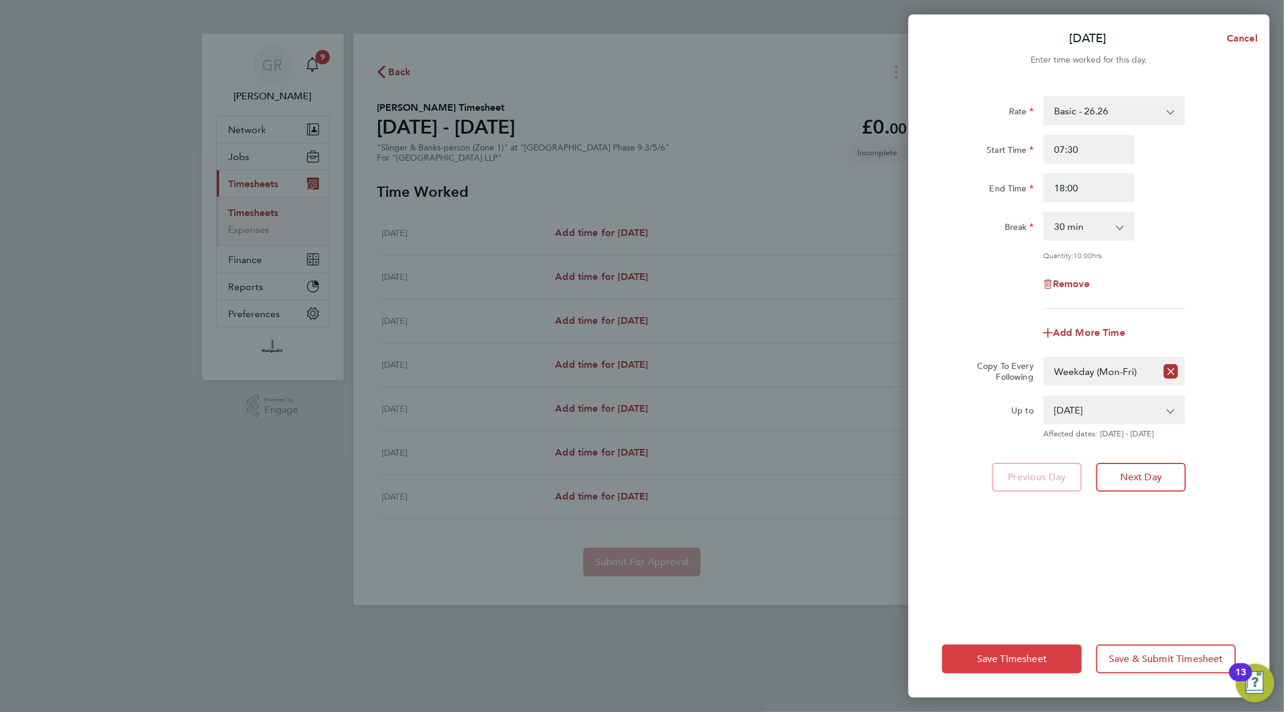
click at [1031, 661] on span "Save Timesheet" at bounding box center [1012, 659] width 70 height 12
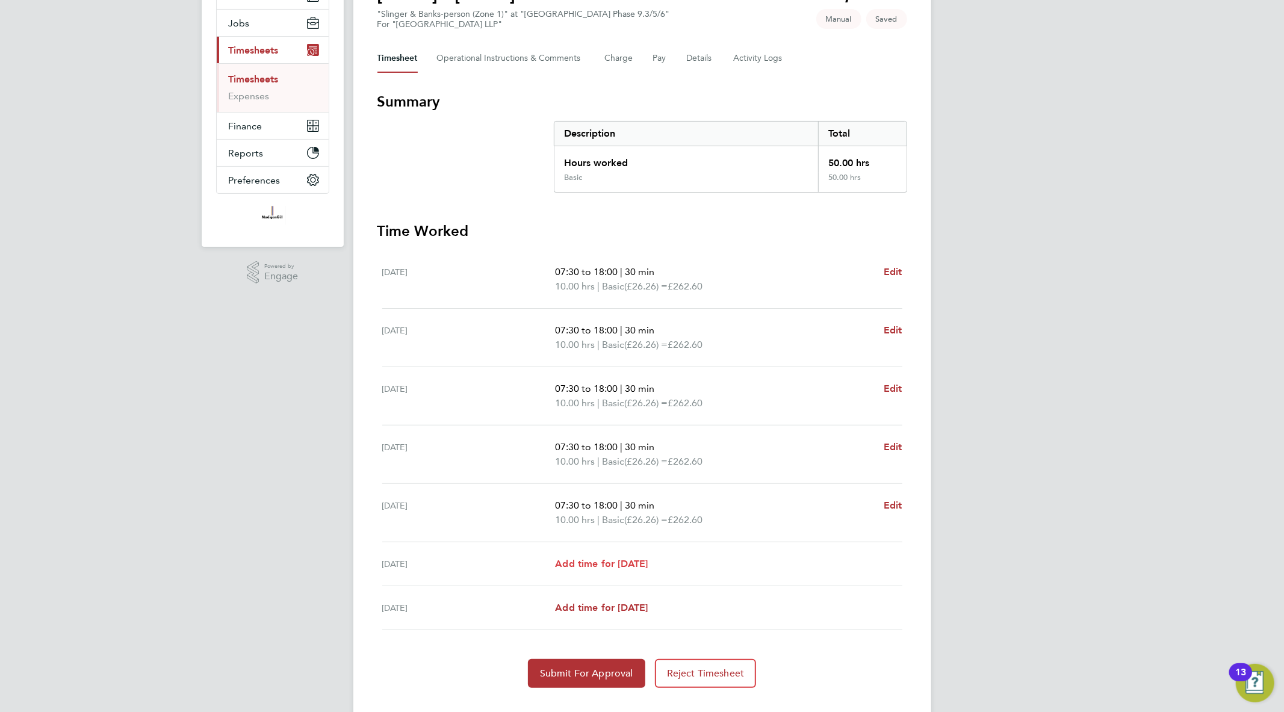
click at [602, 562] on span "Add time for [DATE]" at bounding box center [601, 563] width 93 height 11
select select "45"
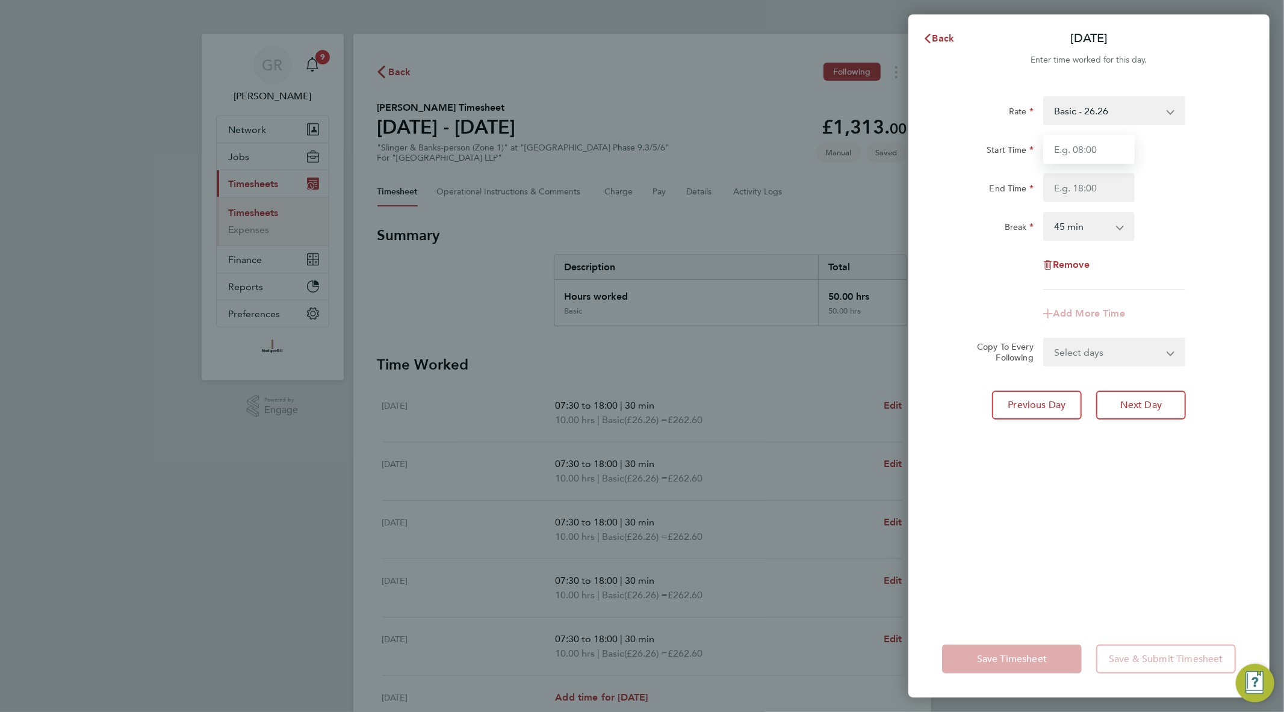
click at [1067, 154] on input "Start Time" at bounding box center [1088, 149] width 91 height 29
type input "07:30"
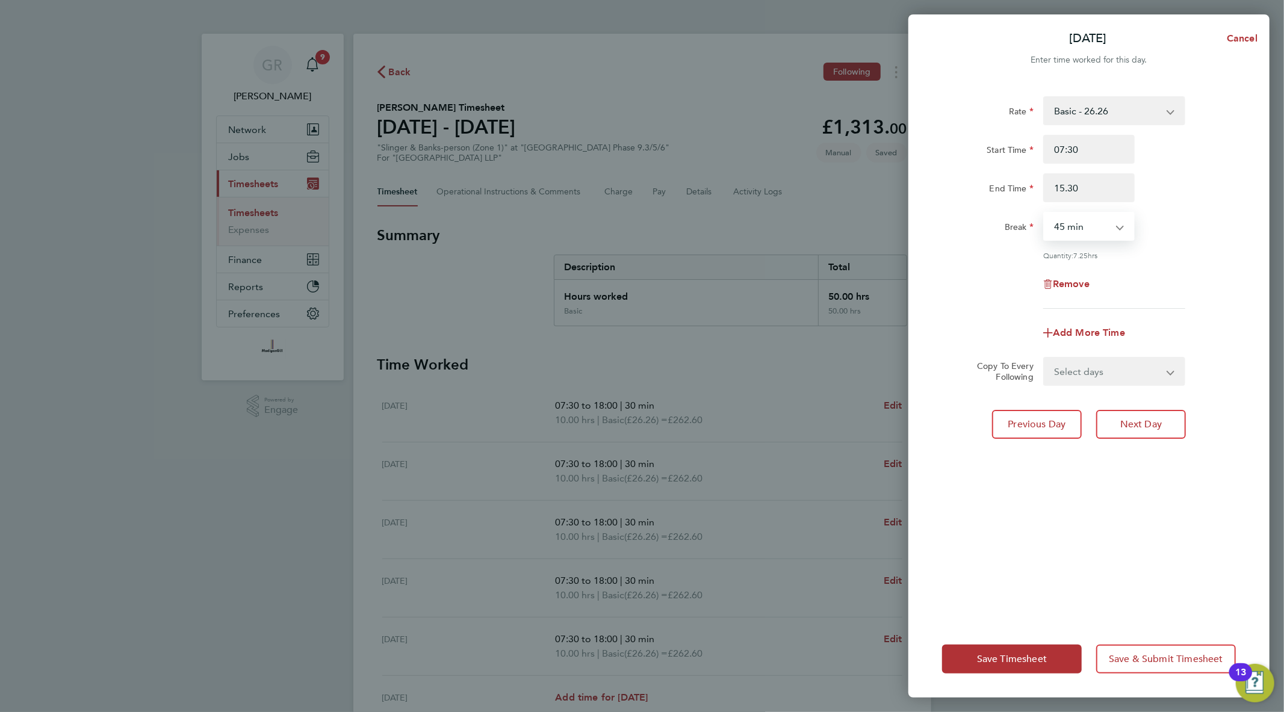
type input "15:30"
click at [1099, 229] on select "0 min 15 min 30 min 45 min 60 min 75 min 90 min" at bounding box center [1081, 226] width 75 height 26
select select "30"
click at [1044, 213] on select "0 min 15 min 30 min 45 min 60 min 75 min 90 min" at bounding box center [1081, 226] width 75 height 26
click at [1000, 496] on div "Rate Basic - 26.26 Start Time 07:30 End Time 15:30 Break 0 min 15 min 30 min 45…" at bounding box center [1088, 351] width 361 height 539
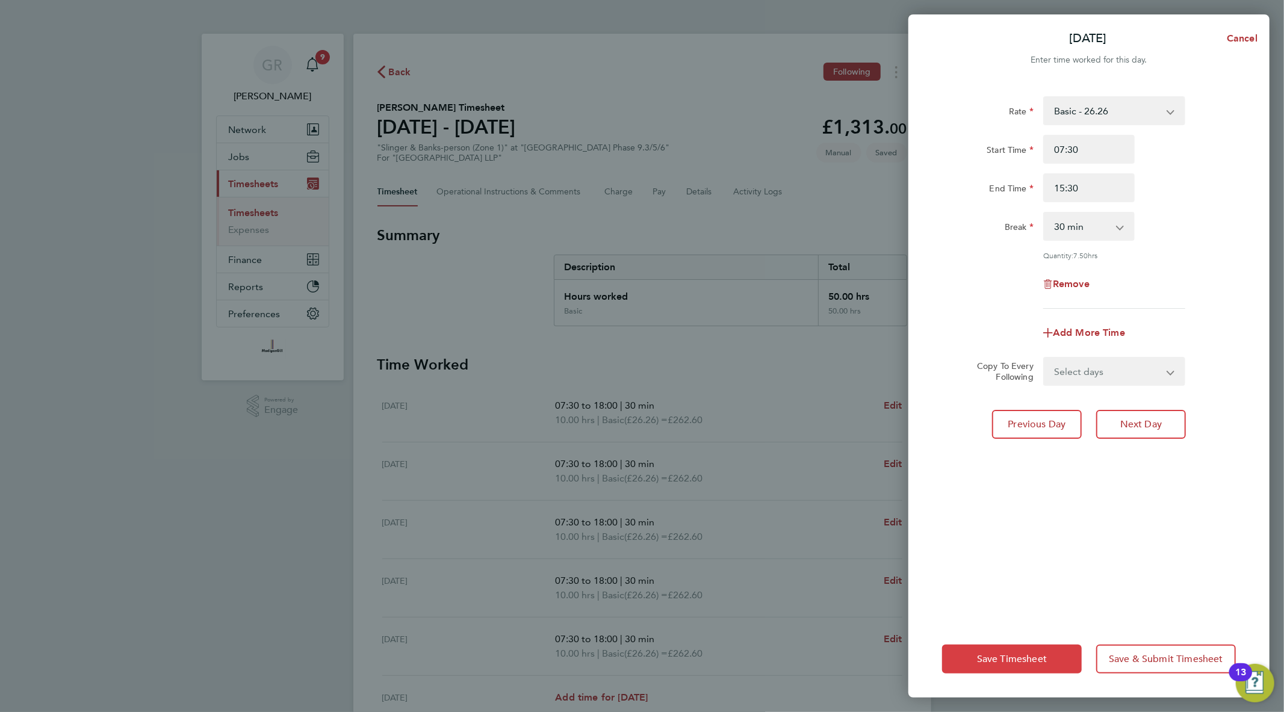
click at [1008, 670] on button "Save Timesheet" at bounding box center [1012, 659] width 140 height 29
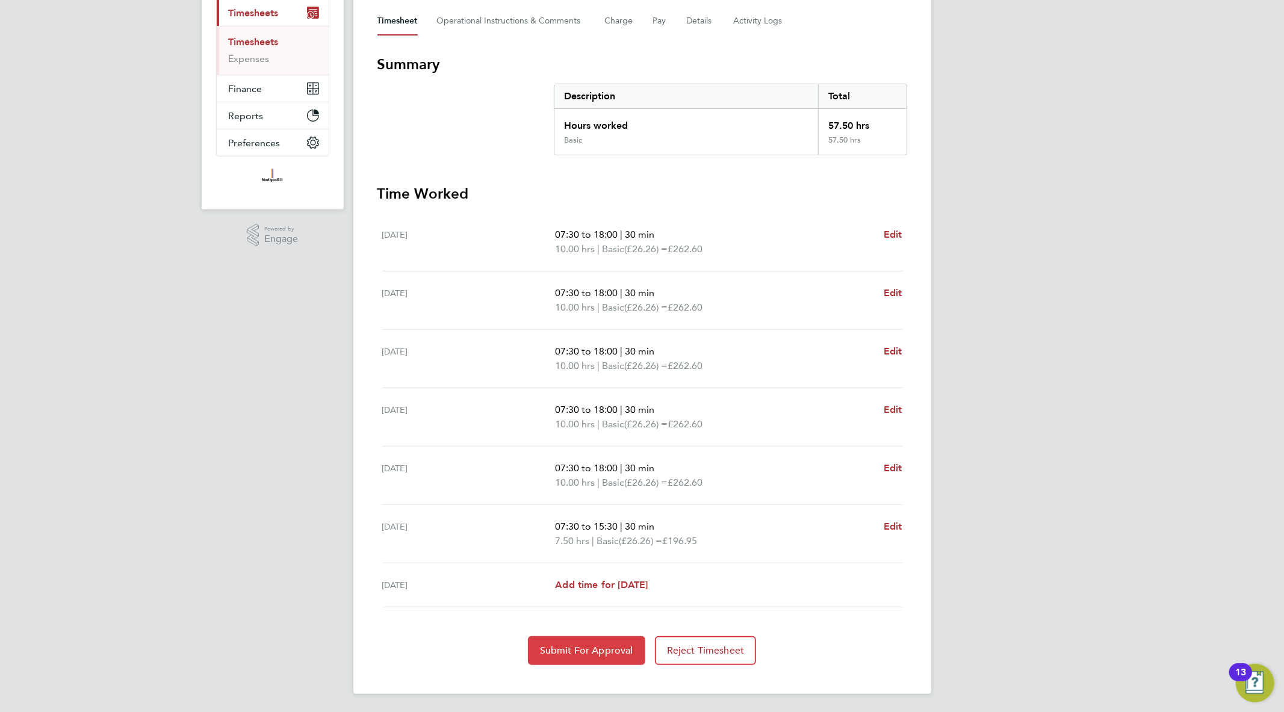
click at [578, 651] on span "Submit For Approval" at bounding box center [586, 651] width 93 height 12
